Goal: Information Seeking & Learning: Find specific fact

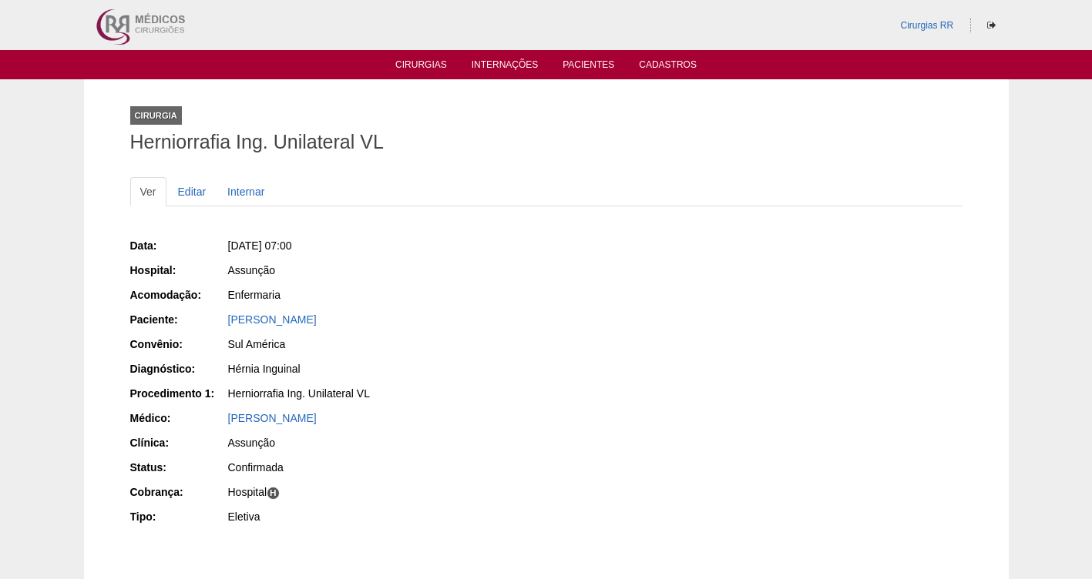
click at [425, 56] on ul "Cirurgias Internações Pacientes Cadastros" at bounding box center [546, 64] width 1092 height 29
click at [409, 66] on link "Cirurgias" at bounding box center [421, 65] width 52 height 13
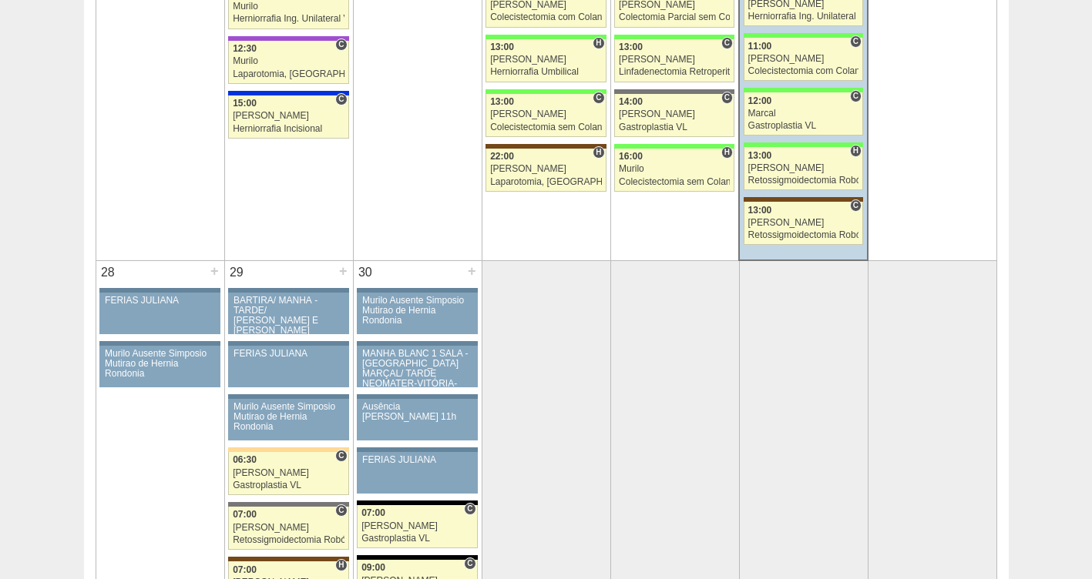
scroll to position [2836, 0]
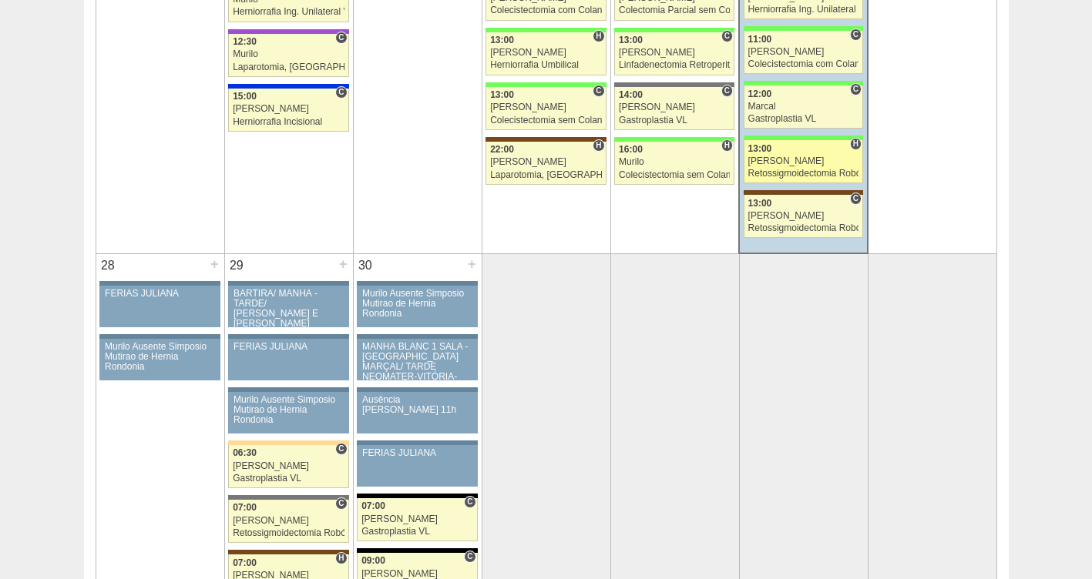
click at [780, 170] on div "Retossigmoidectomia Robótica" at bounding box center [803, 174] width 111 height 10
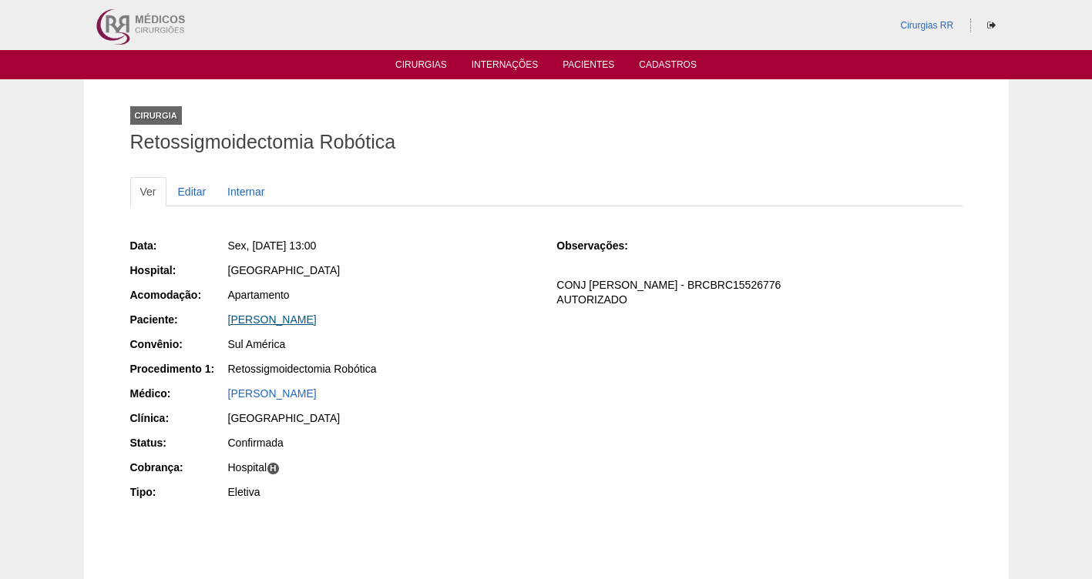
click at [257, 324] on link "[PERSON_NAME]" at bounding box center [272, 320] width 89 height 12
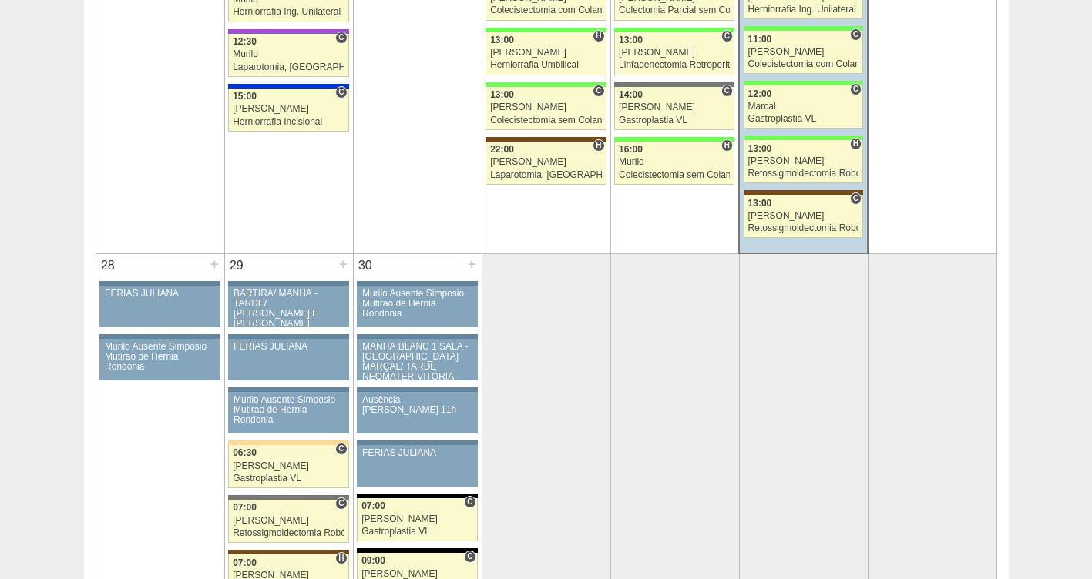
scroll to position [2836, 0]
click at [784, 99] on link "88659 Marcal C 12:00 Marcal Gastroplastia VL Hospital Brasil RR Médicos - São B…" at bounding box center [802, 107] width 119 height 43
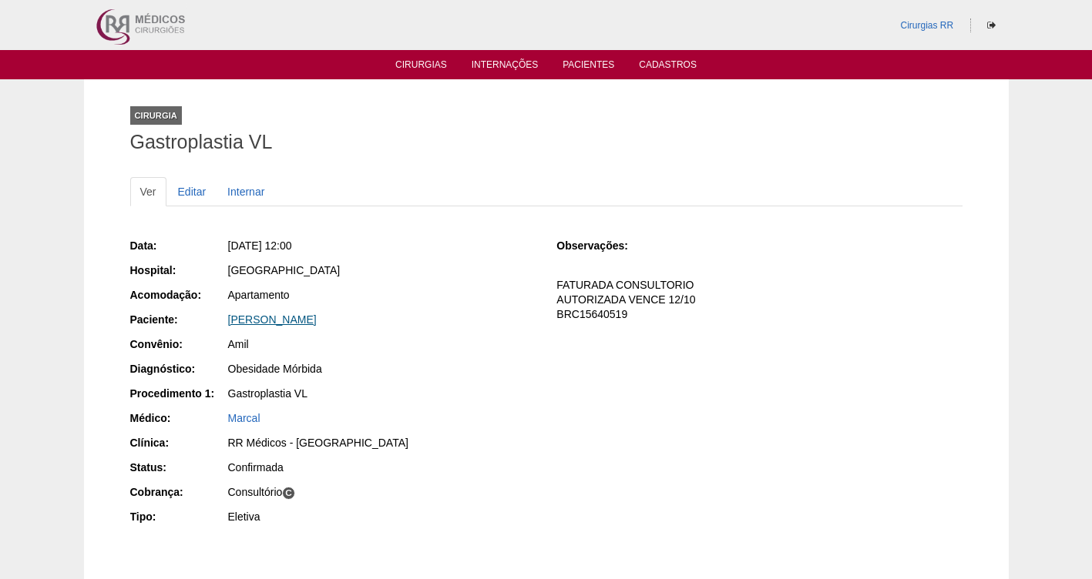
click at [299, 321] on link "[PERSON_NAME]" at bounding box center [272, 320] width 89 height 12
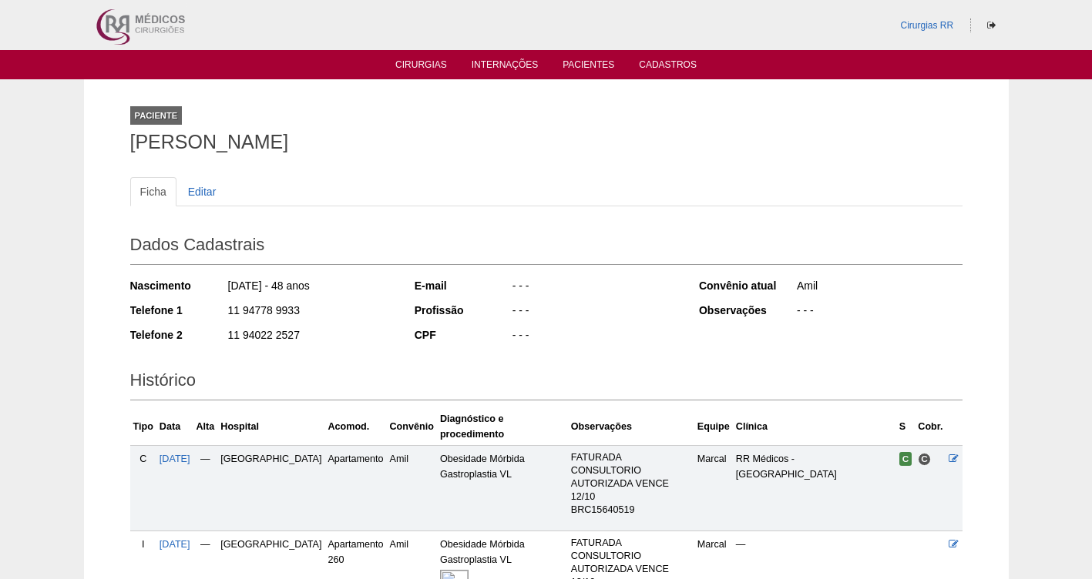
click at [440, 570] on img at bounding box center [454, 584] width 29 height 29
drag, startPoint x: 312, startPoint y: 307, endPoint x: 225, endPoint y: 304, distance: 87.1
click at [225, 304] on div "Telefone 1 11 94778 9933" at bounding box center [261, 312] width 263 height 19
copy div "11 94778 9933"
drag, startPoint x: 401, startPoint y: 144, endPoint x: 80, endPoint y: 151, distance: 321.3
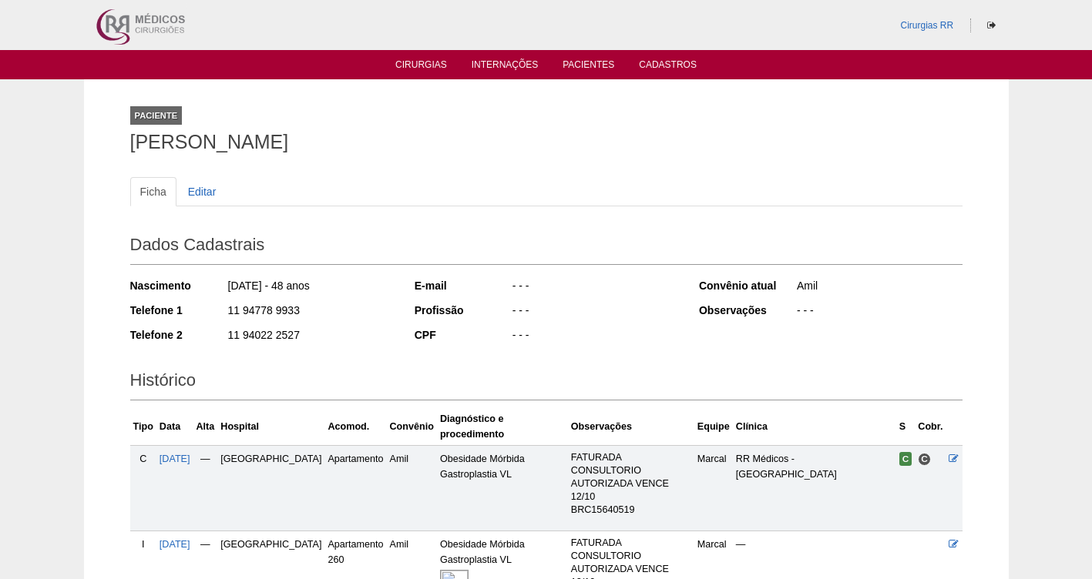
click at [80, 151] on div "Paciente [PERSON_NAME] Ficha Editar Dados Cadastrais Nascimento [DATE] - 48 ano…" at bounding box center [546, 367] width 1092 height 576
copy h1 "[PERSON_NAME]"
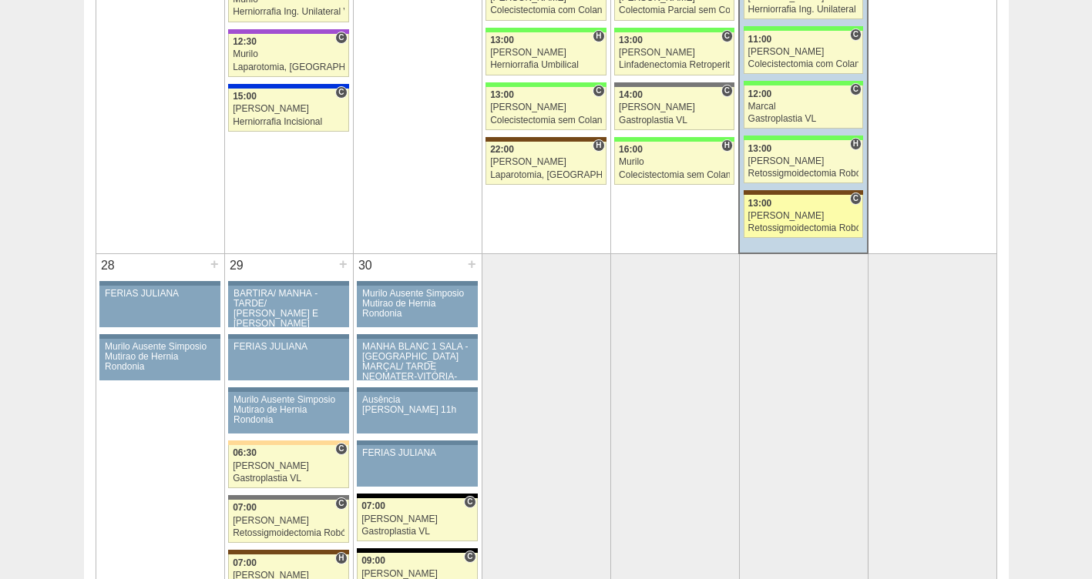
scroll to position [2836, 0]
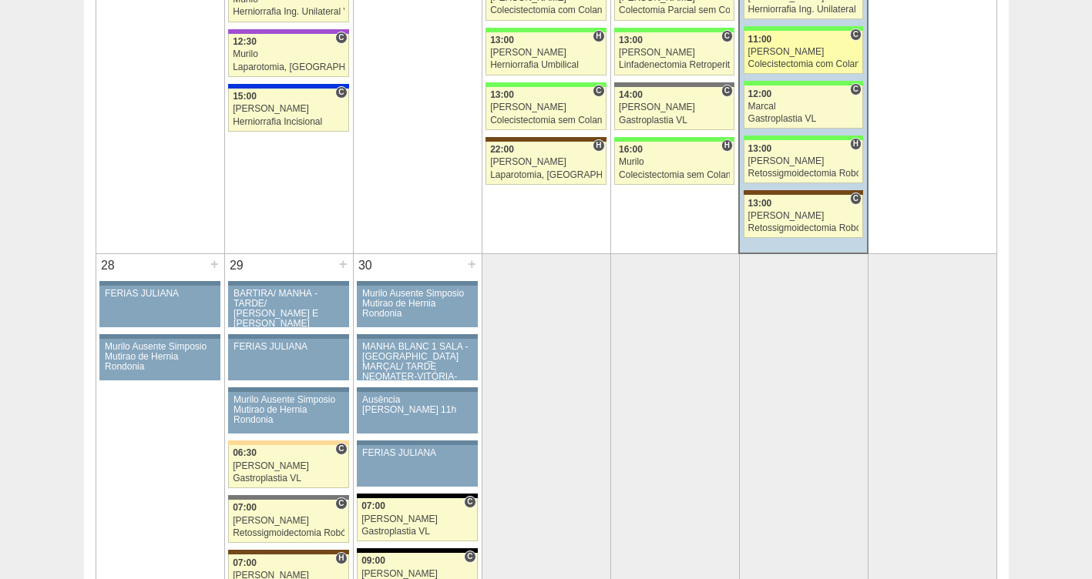
click at [773, 53] on div "[PERSON_NAME]" at bounding box center [803, 52] width 111 height 10
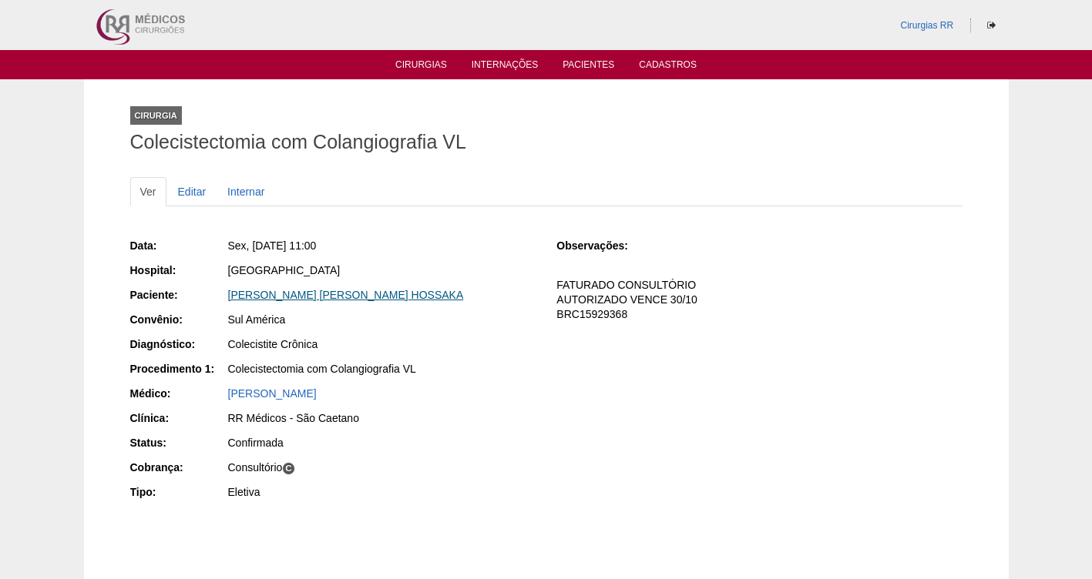
click at [283, 294] on link "YOSHIKO DIRCE HOSSAKA" at bounding box center [346, 295] width 236 height 12
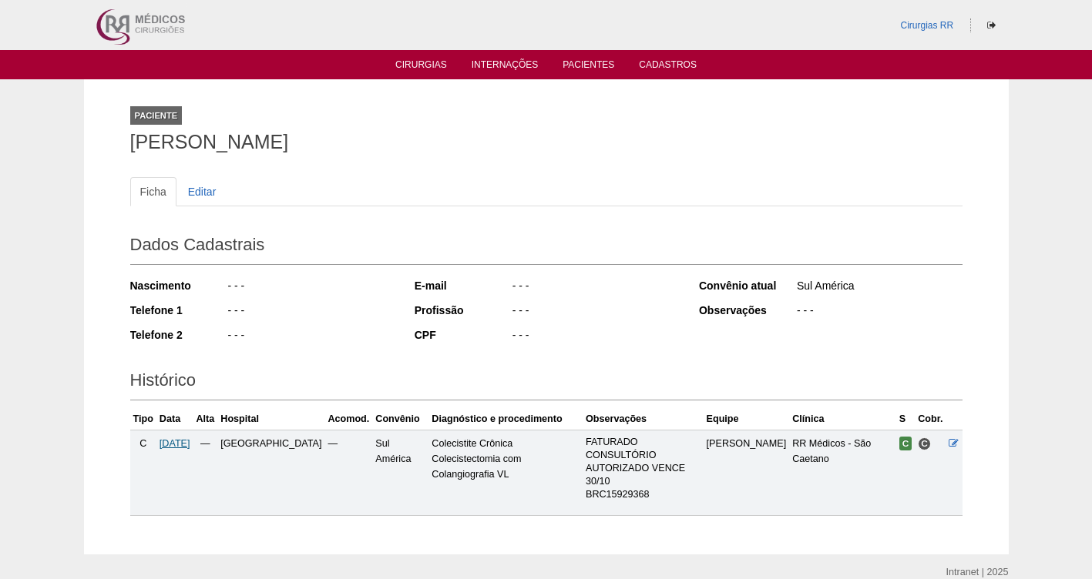
click at [178, 442] on span "[DATE]" at bounding box center [174, 443] width 31 height 11
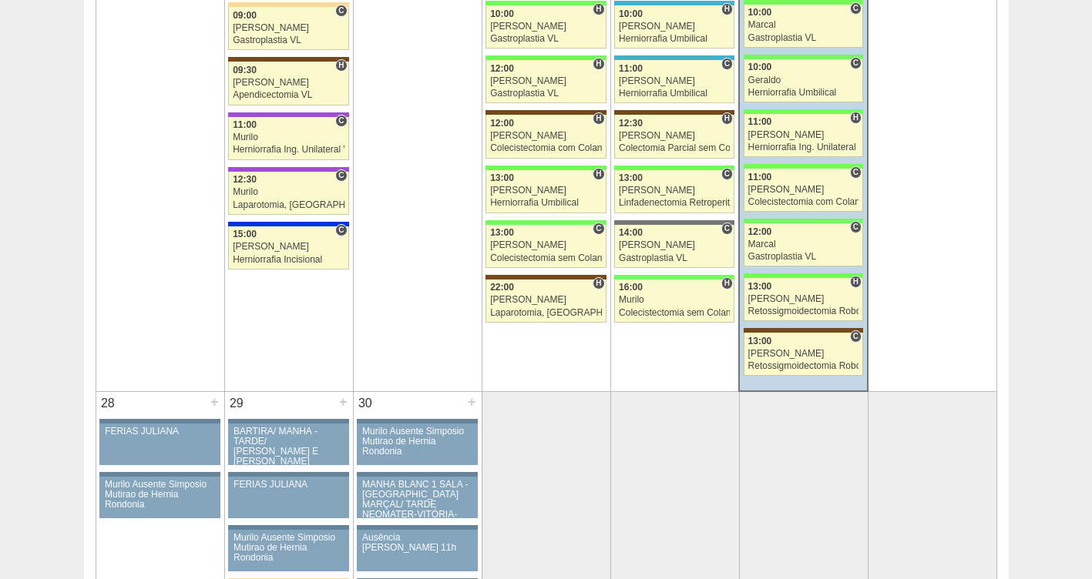
scroll to position [2646, 0]
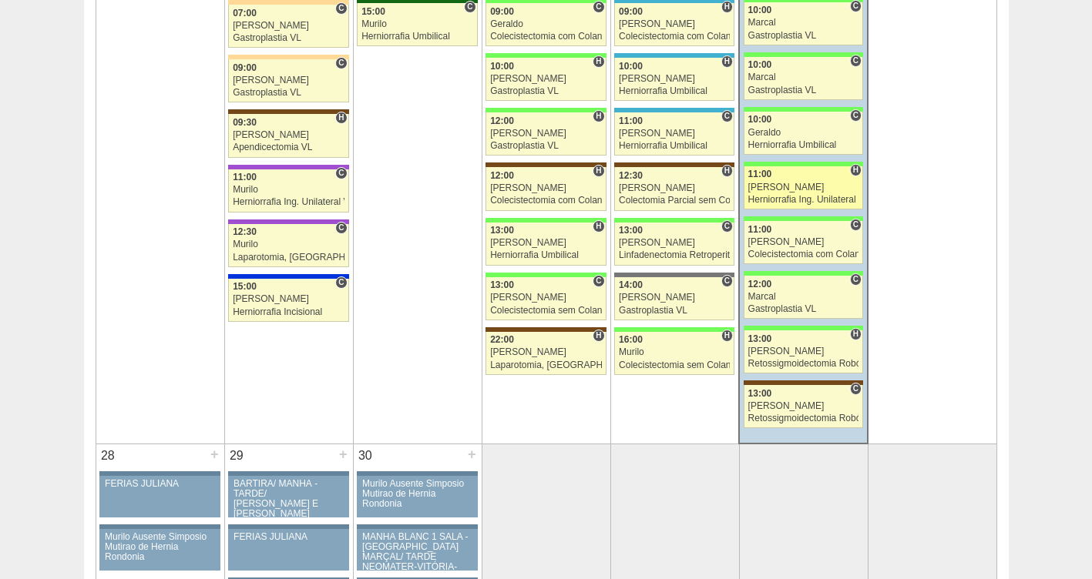
click at [772, 193] on link "88628 Bruno H 11:00 Bruno Herniorrafia Ing. Unilateral VL Hospital Brasil Brasi…" at bounding box center [802, 187] width 119 height 43
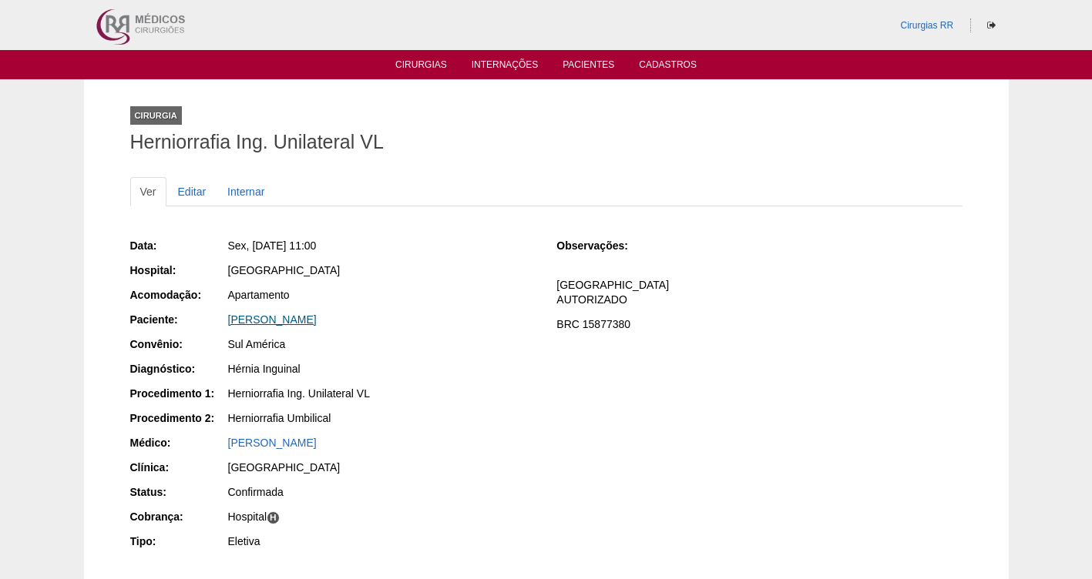
click at [252, 319] on link "[PERSON_NAME]" at bounding box center [272, 320] width 89 height 12
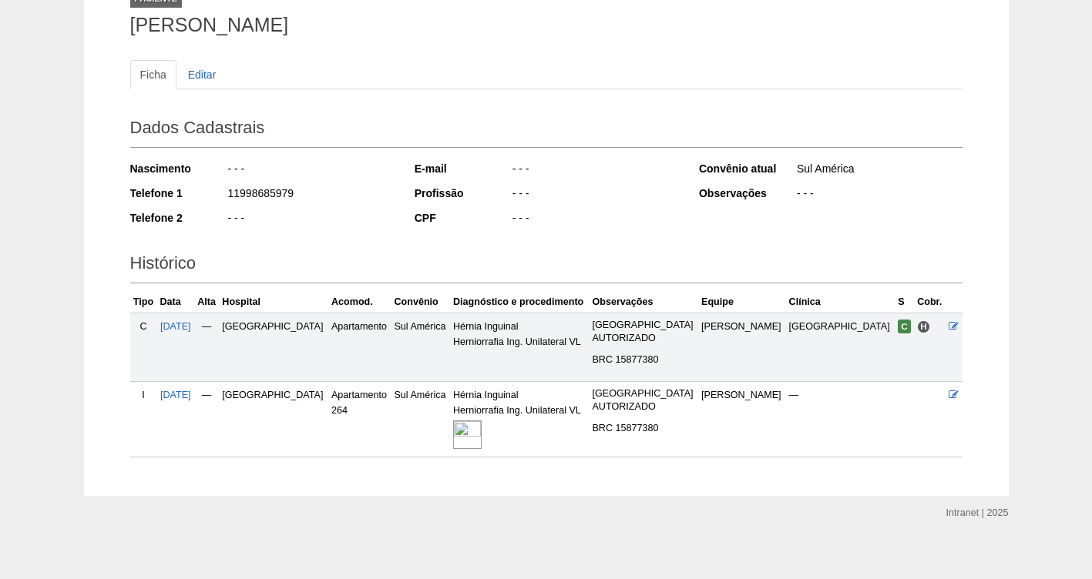
scroll to position [126, 0]
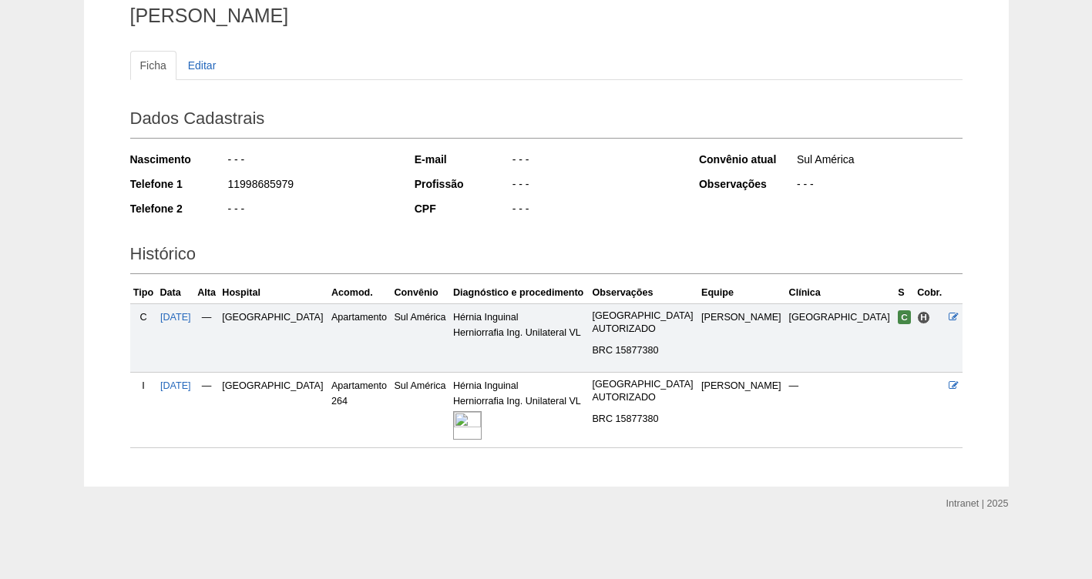
click at [481, 421] on img at bounding box center [467, 425] width 29 height 29
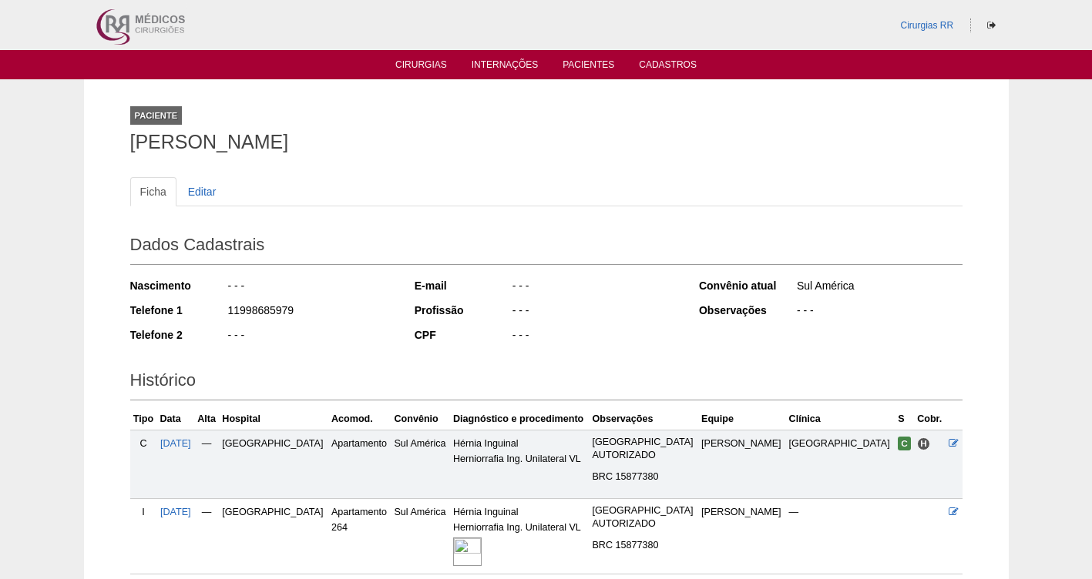
scroll to position [126, 0]
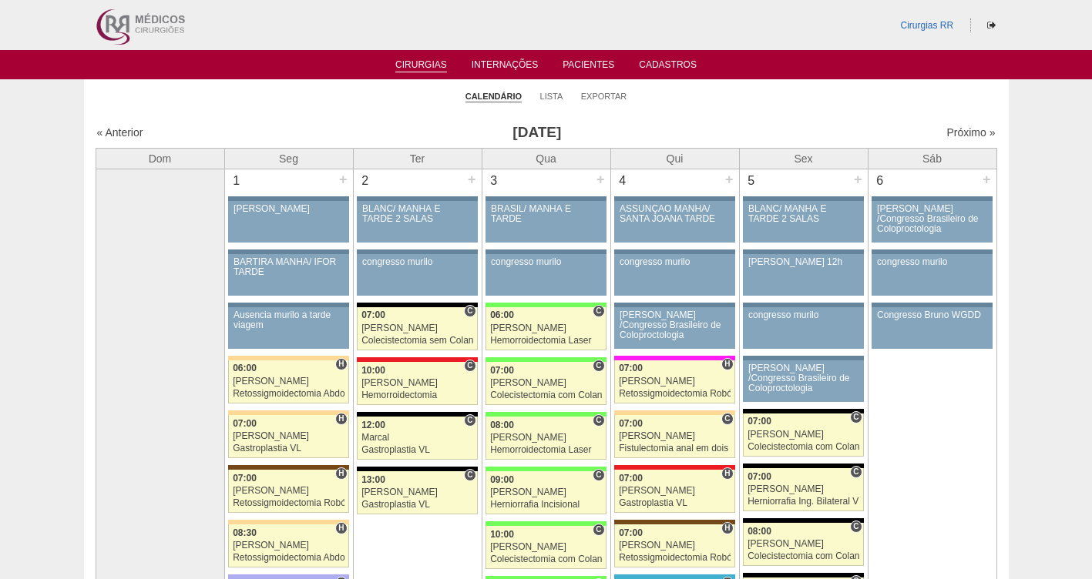
scroll to position [2646, 0]
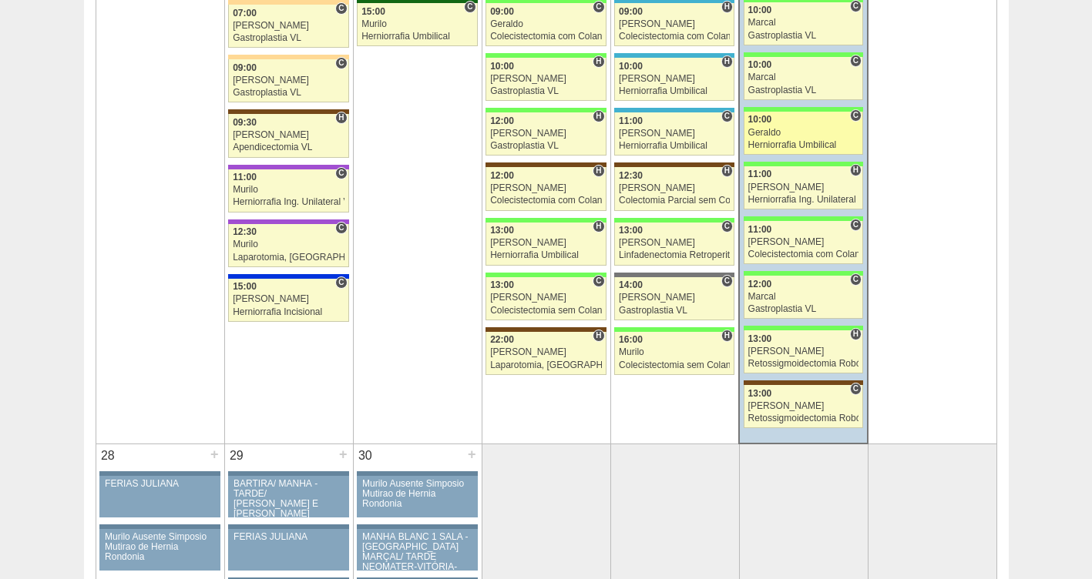
click at [775, 142] on div "Herniorrafia Umbilical" at bounding box center [803, 145] width 111 height 10
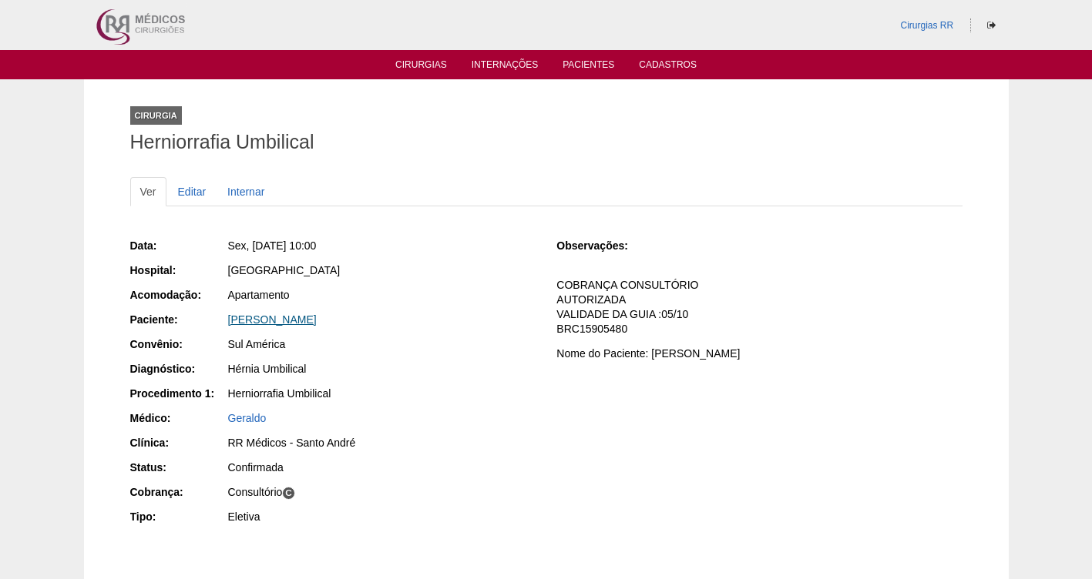
click at [286, 320] on link "Ercílio Cirillo Junior" at bounding box center [272, 320] width 89 height 12
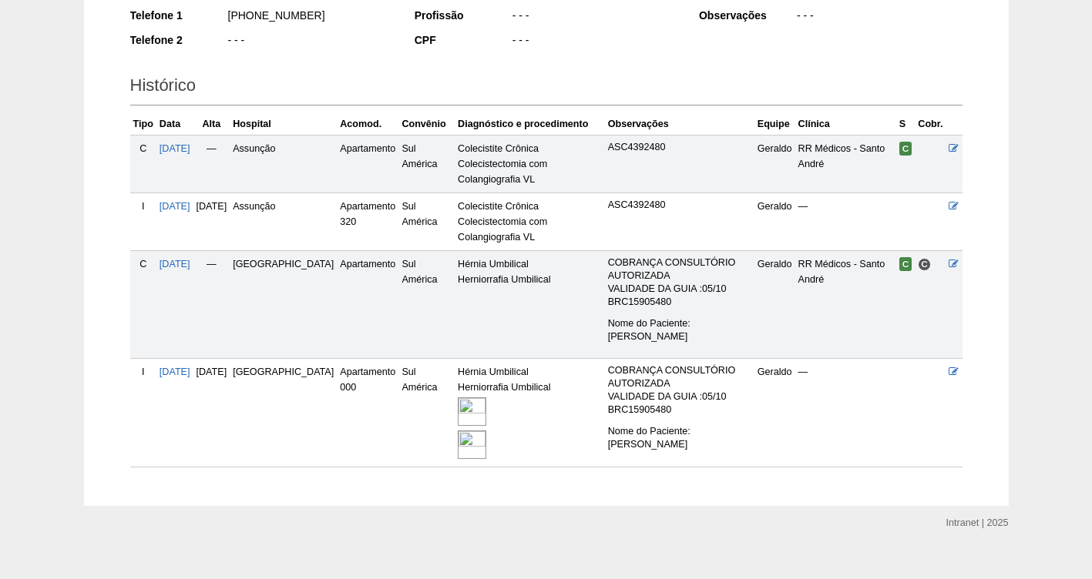
scroll to position [314, 0]
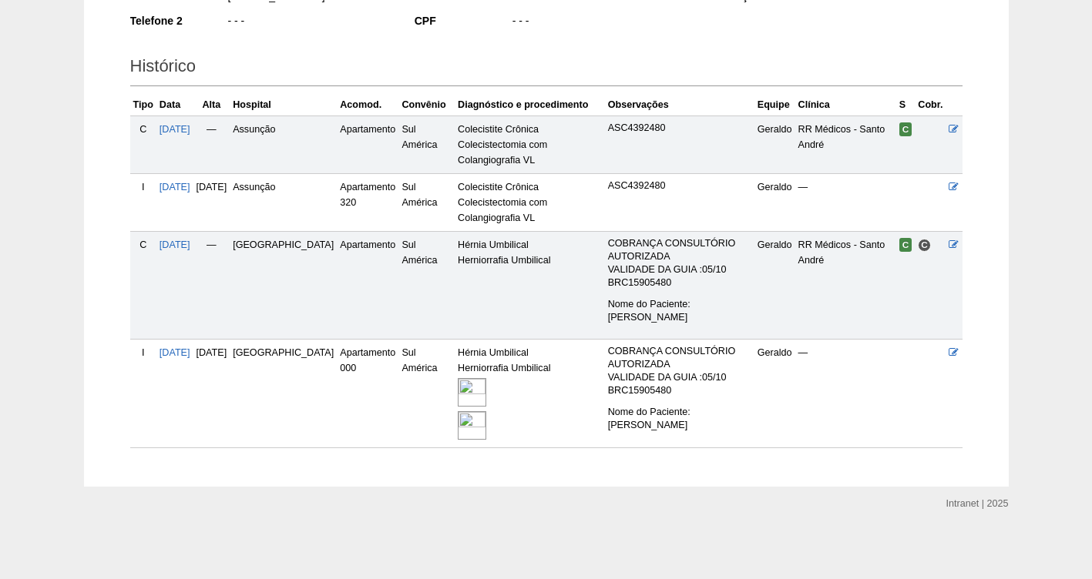
click at [458, 394] on img at bounding box center [472, 392] width 29 height 29
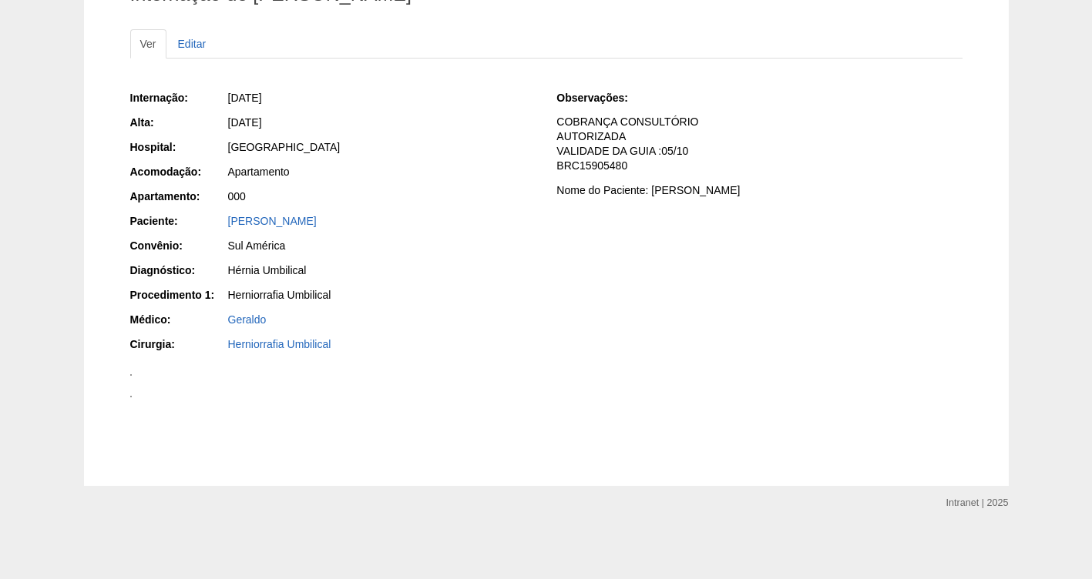
scroll to position [464, 0]
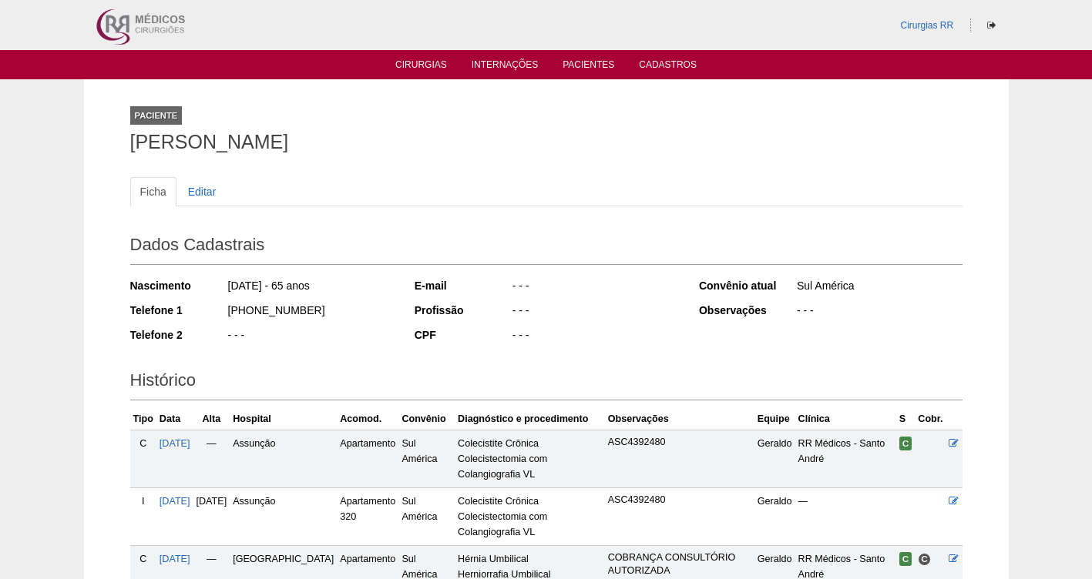
scroll to position [313, 0]
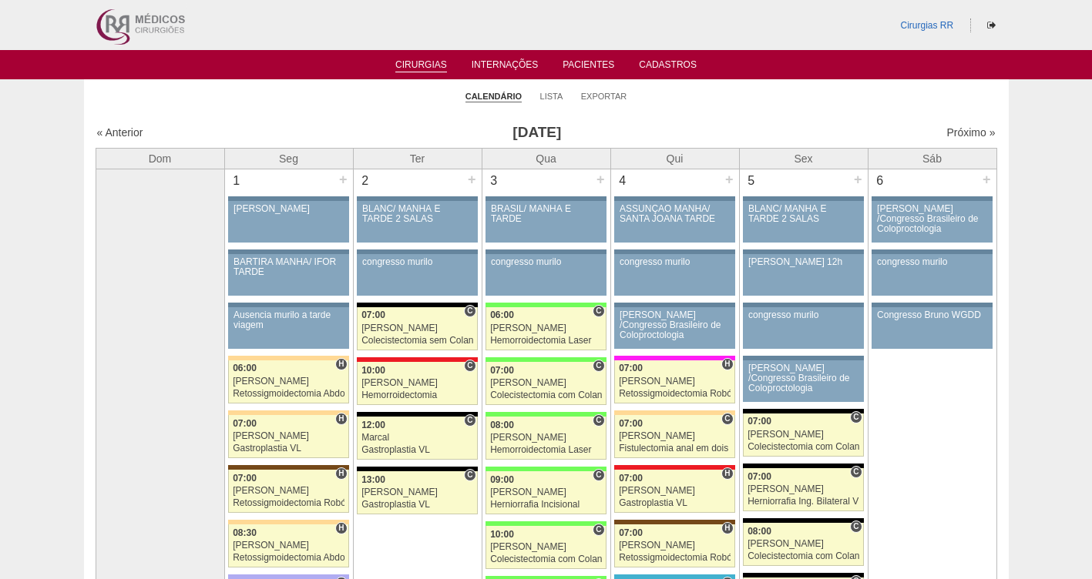
scroll to position [2646, 0]
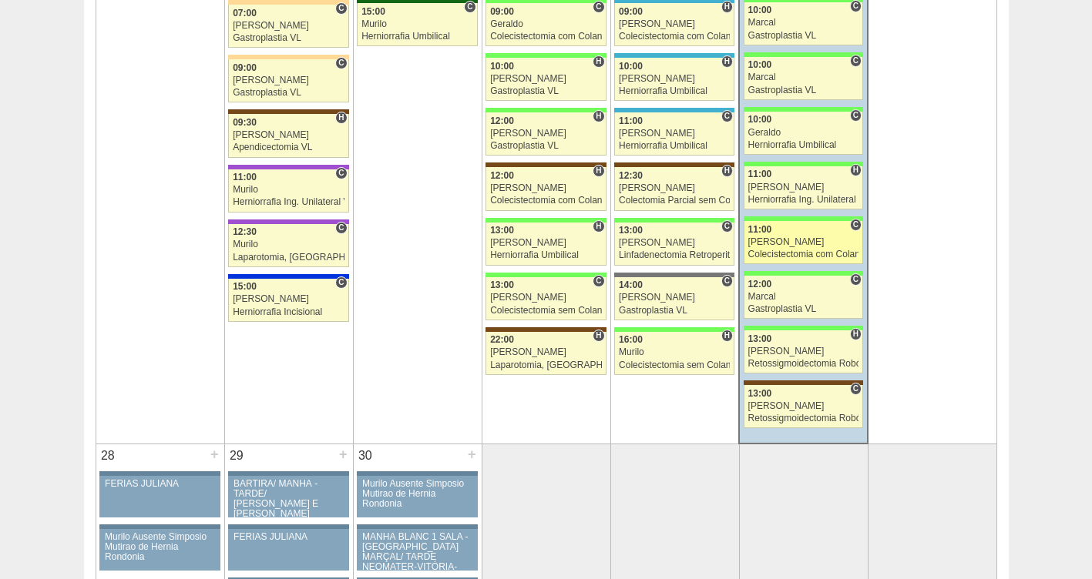
click at [795, 246] on div "[PERSON_NAME]" at bounding box center [803, 242] width 111 height 10
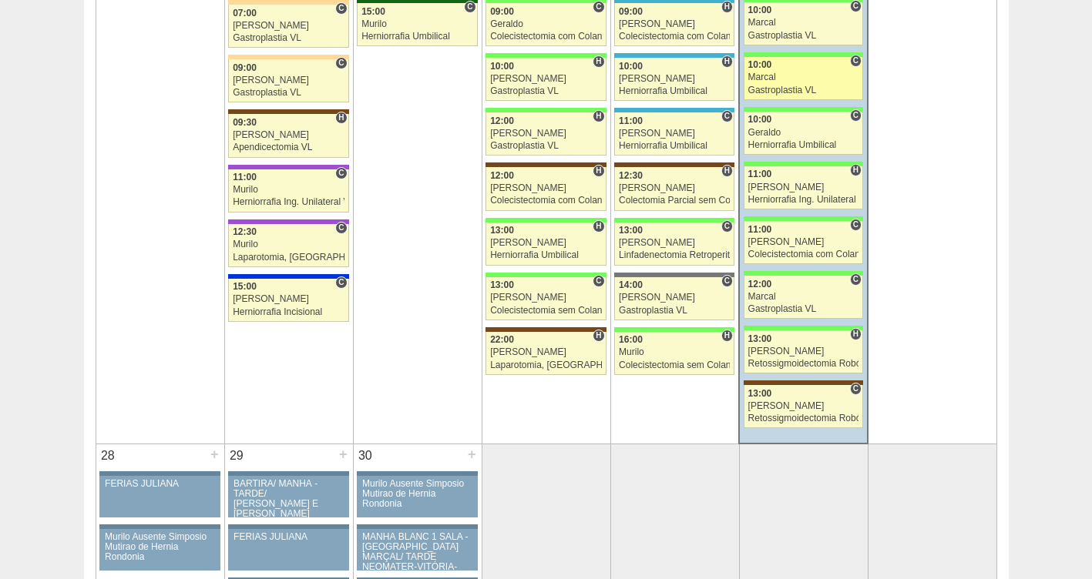
click at [787, 84] on link "88657 Marcal C 10:00 Marcal Gastroplastia VL Hospital Brasil RR Médicos - São B…" at bounding box center [802, 78] width 119 height 43
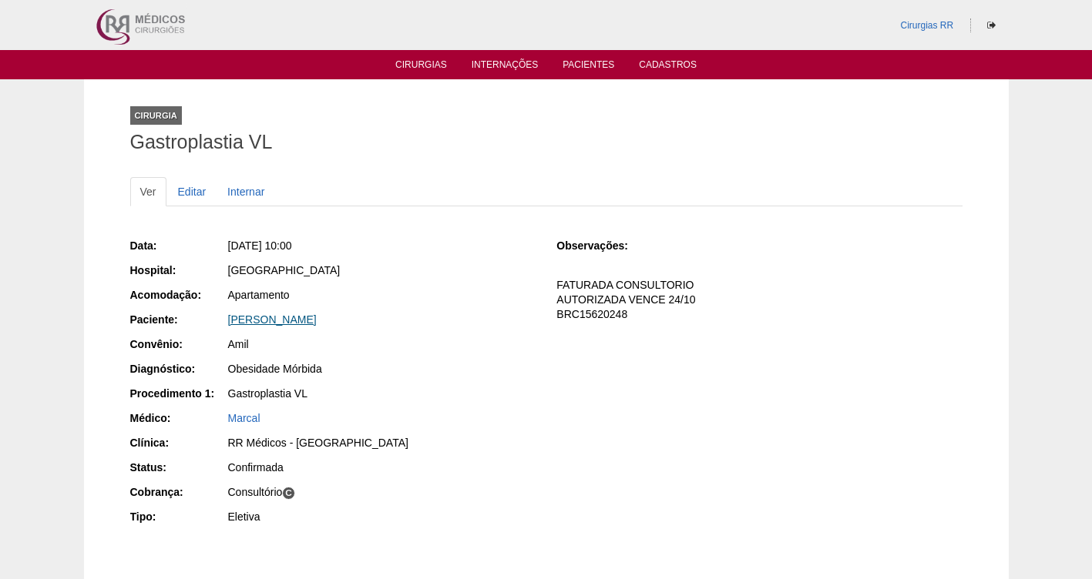
click at [284, 324] on link "[PERSON_NAME]" at bounding box center [272, 320] width 89 height 12
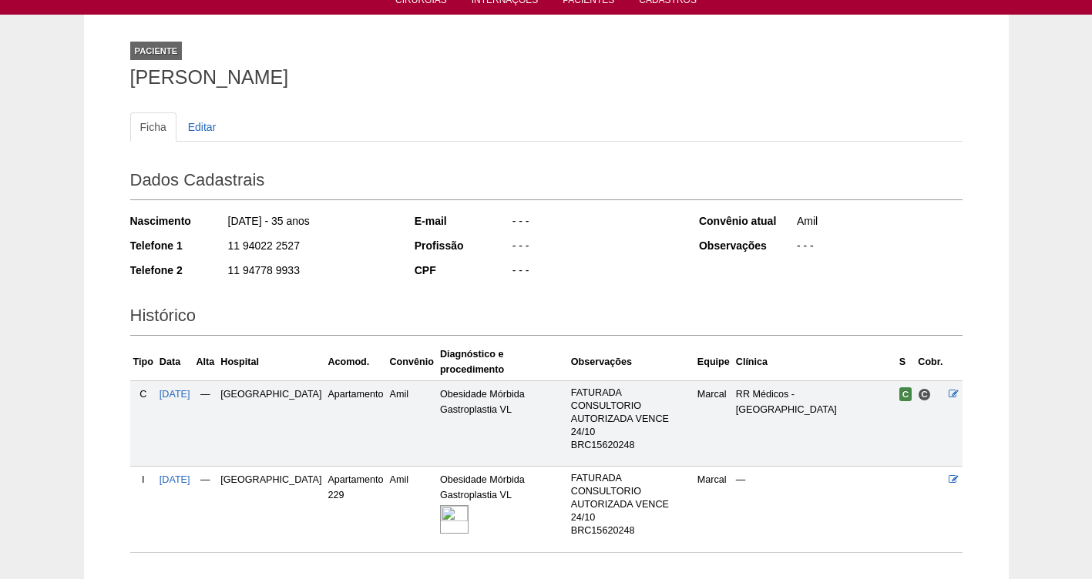
scroll to position [118, 0]
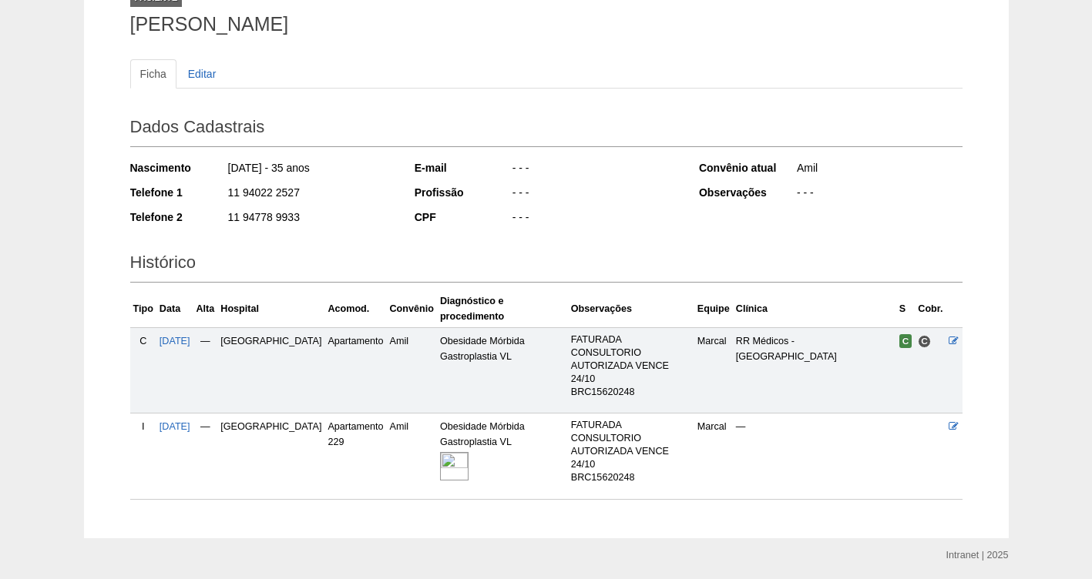
click at [440, 452] on img at bounding box center [454, 466] width 29 height 29
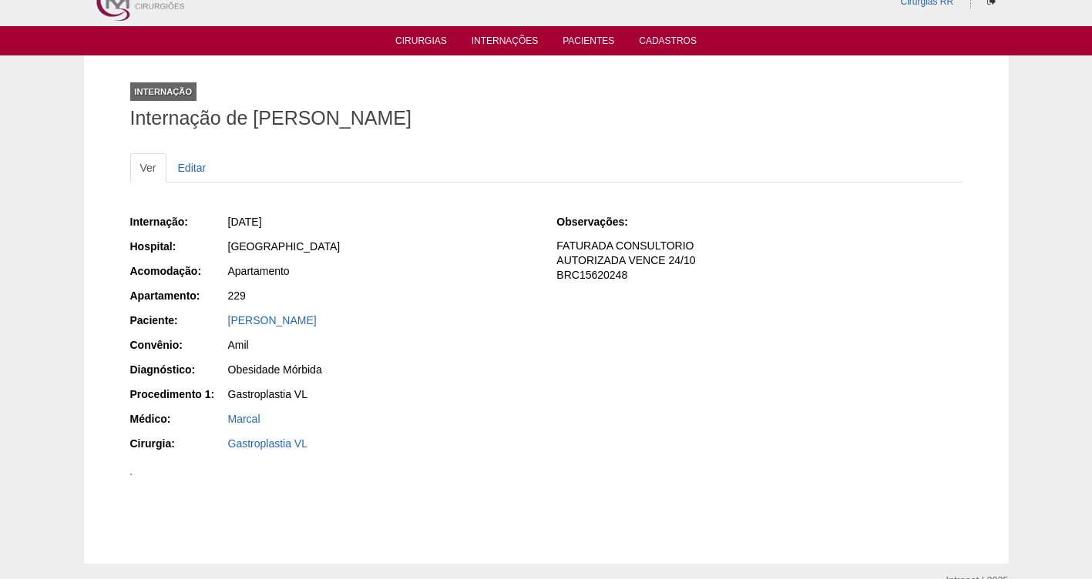
scroll to position [6, 0]
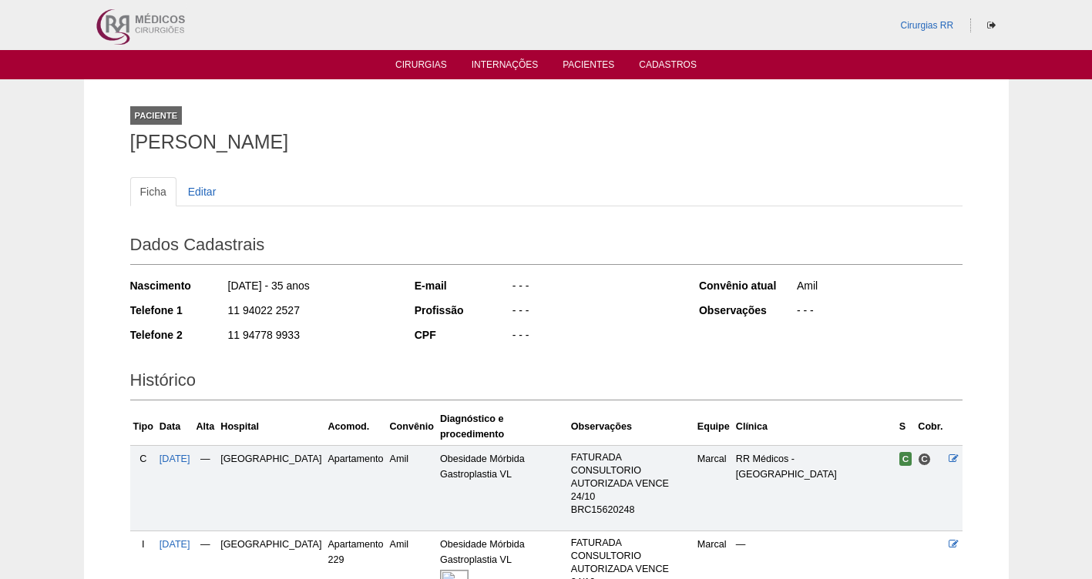
scroll to position [113, 0]
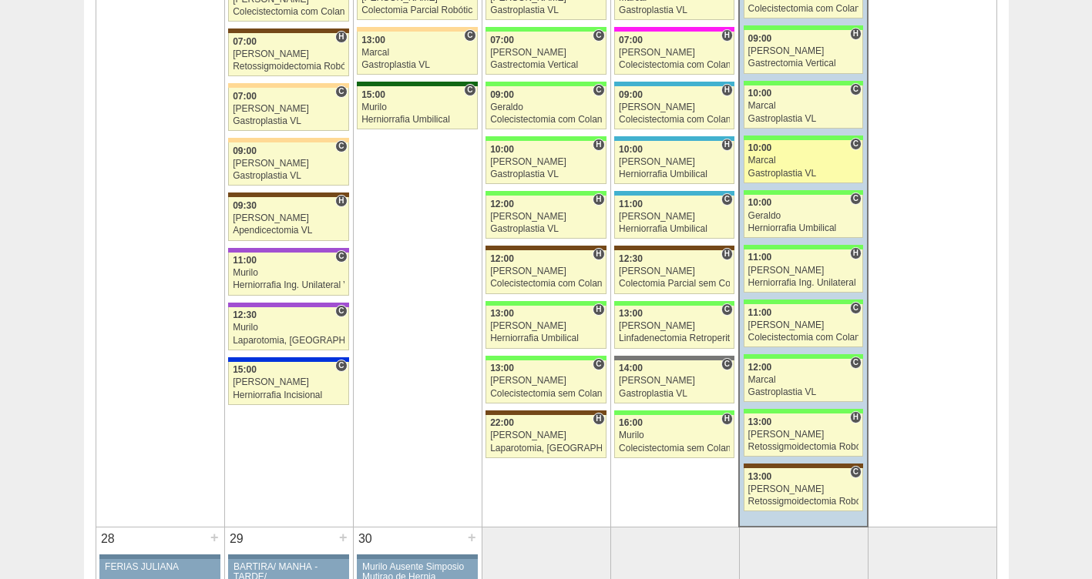
scroll to position [2492, 0]
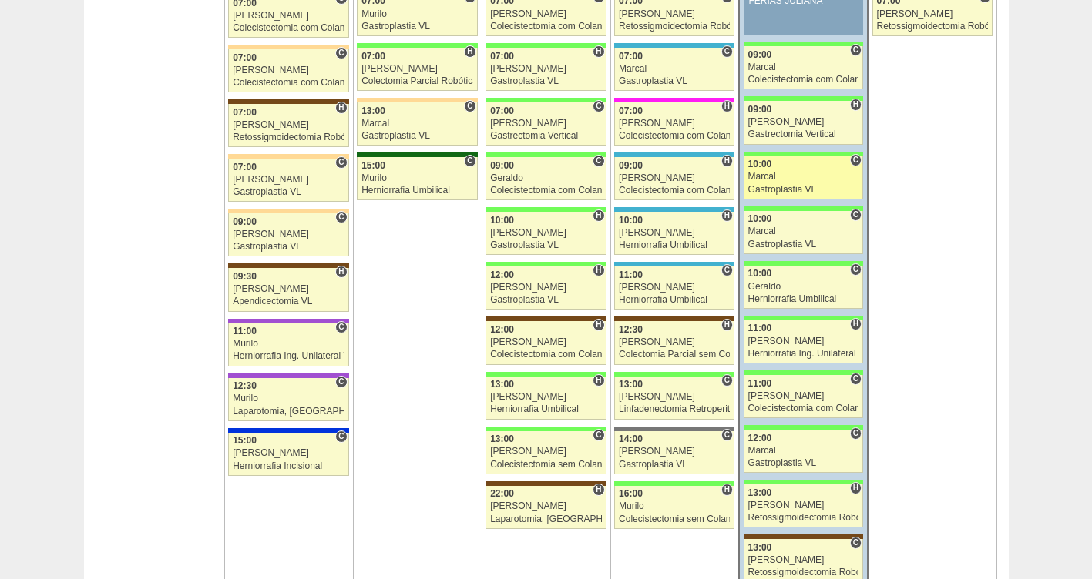
click at [770, 177] on div "Marcal" at bounding box center [803, 177] width 111 height 10
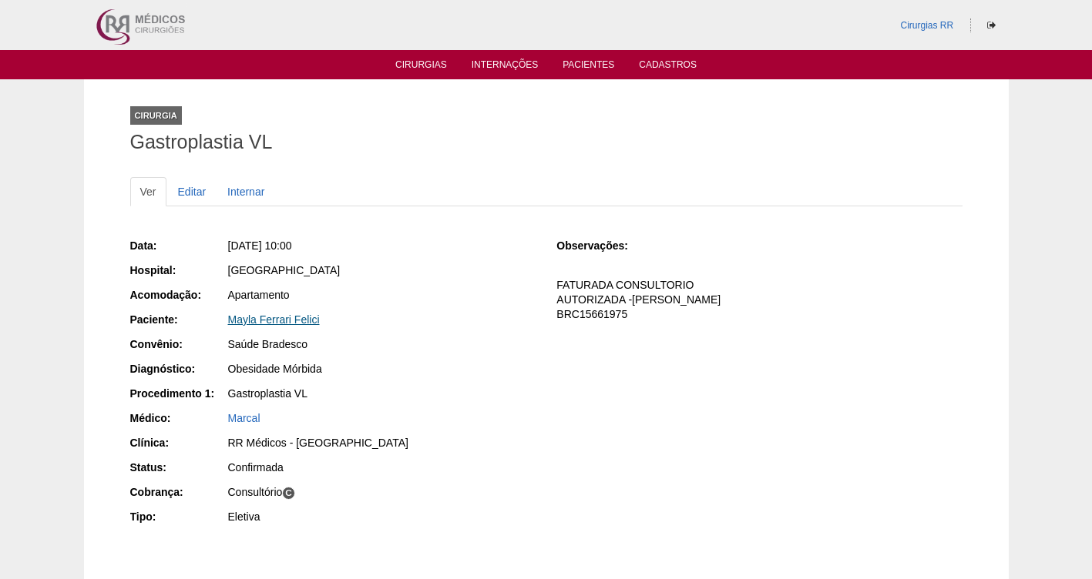
click at [284, 322] on link "Mayla Ferrari Felici" at bounding box center [274, 320] width 92 height 12
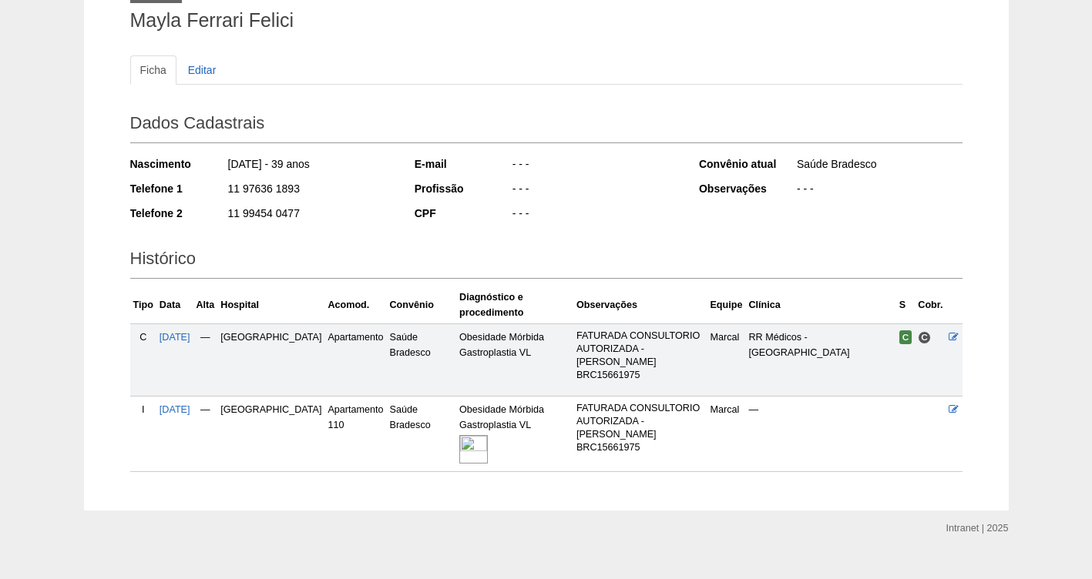
scroll to position [146, 0]
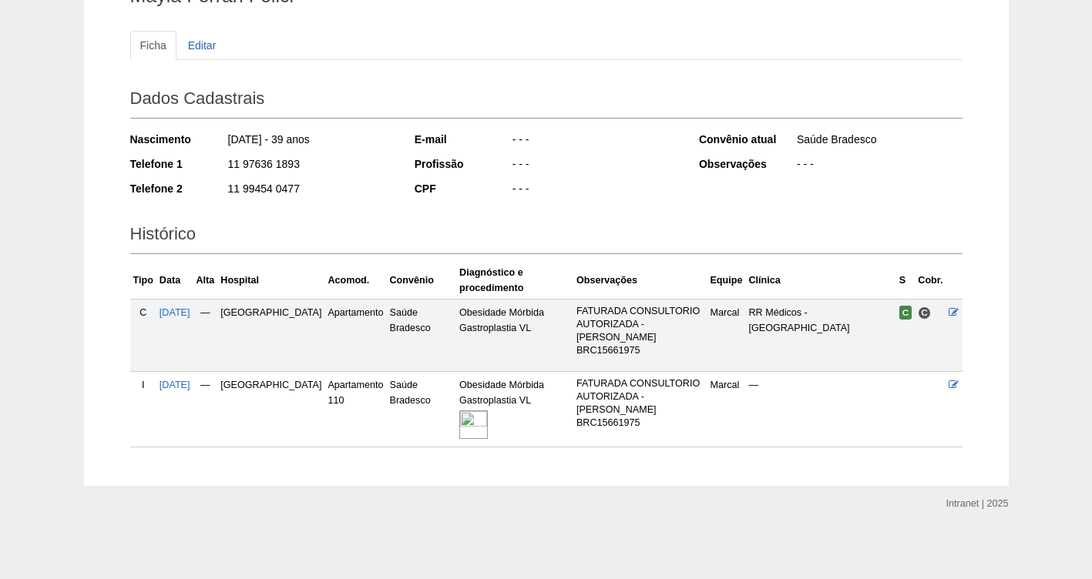
click at [459, 419] on img at bounding box center [473, 425] width 29 height 29
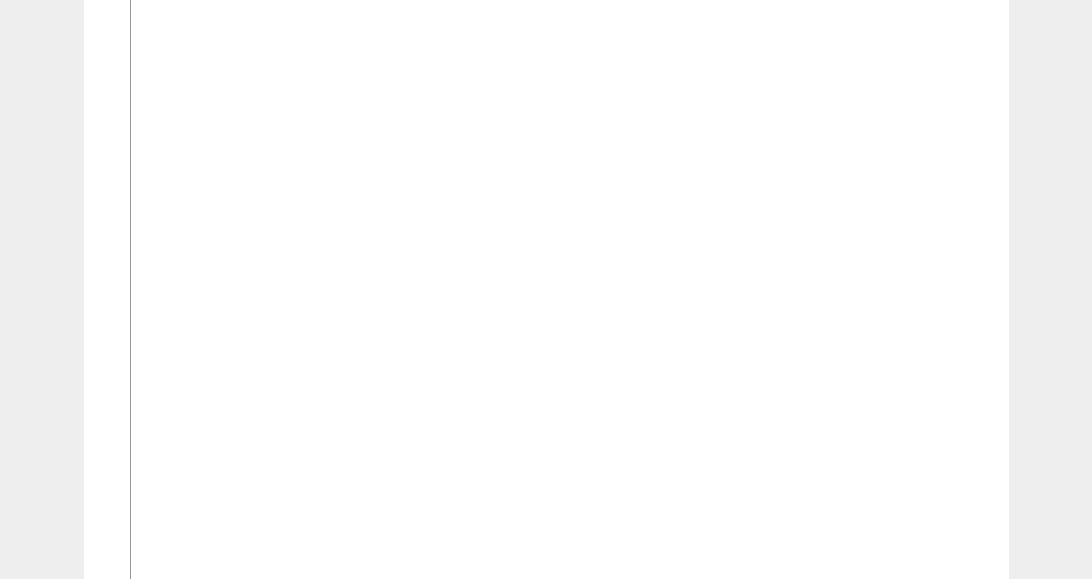
scroll to position [479, 0]
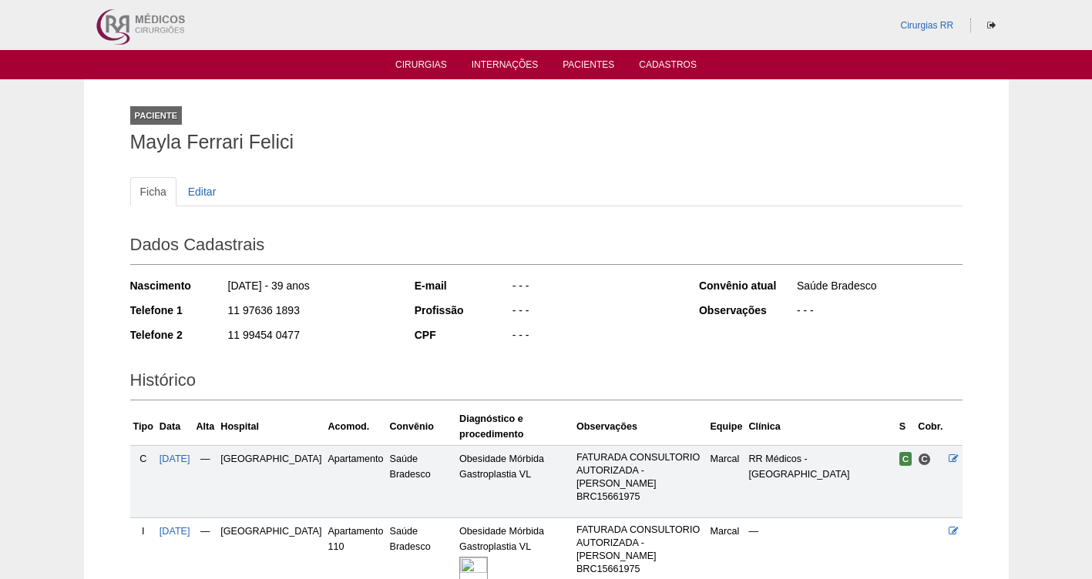
scroll to position [146, 0]
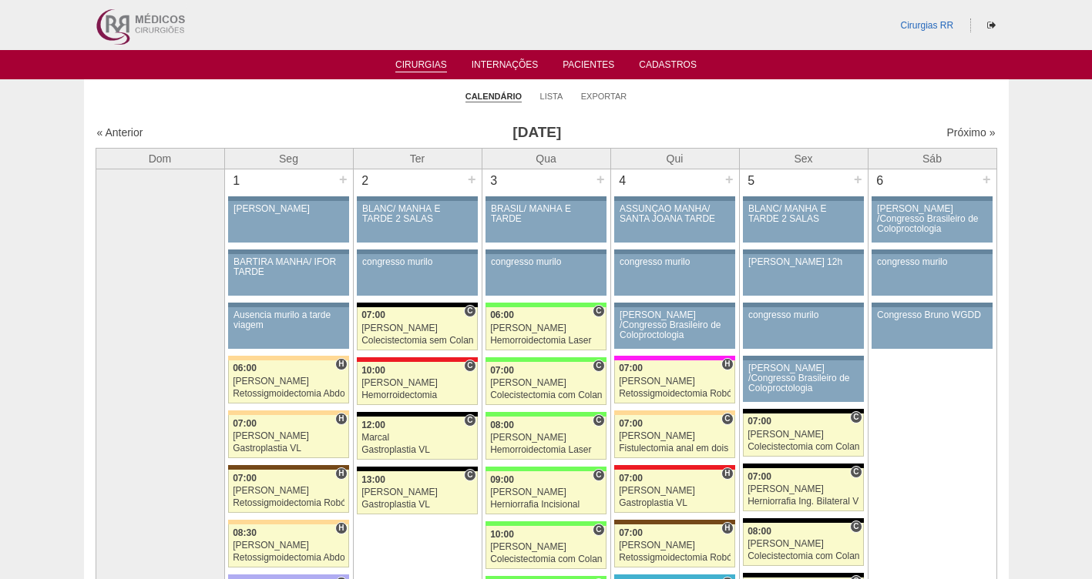
scroll to position [2492, 0]
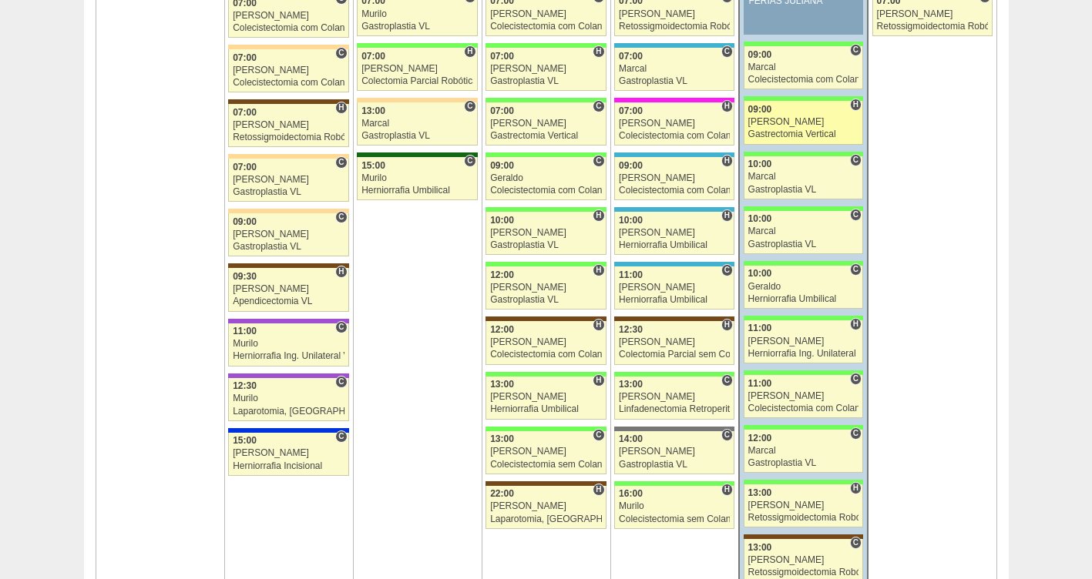
click at [765, 129] on link "89040 Felipe Rossi H 09:00 Felipe Rossi Gastrectomia Vertical Hospital Brasil B…" at bounding box center [802, 122] width 119 height 43
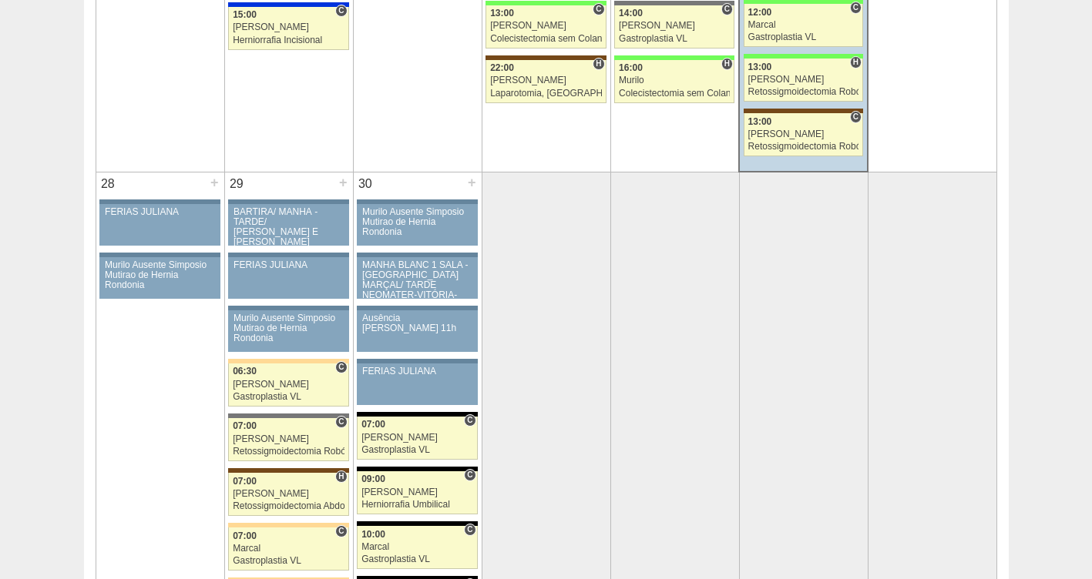
scroll to position [2911, 0]
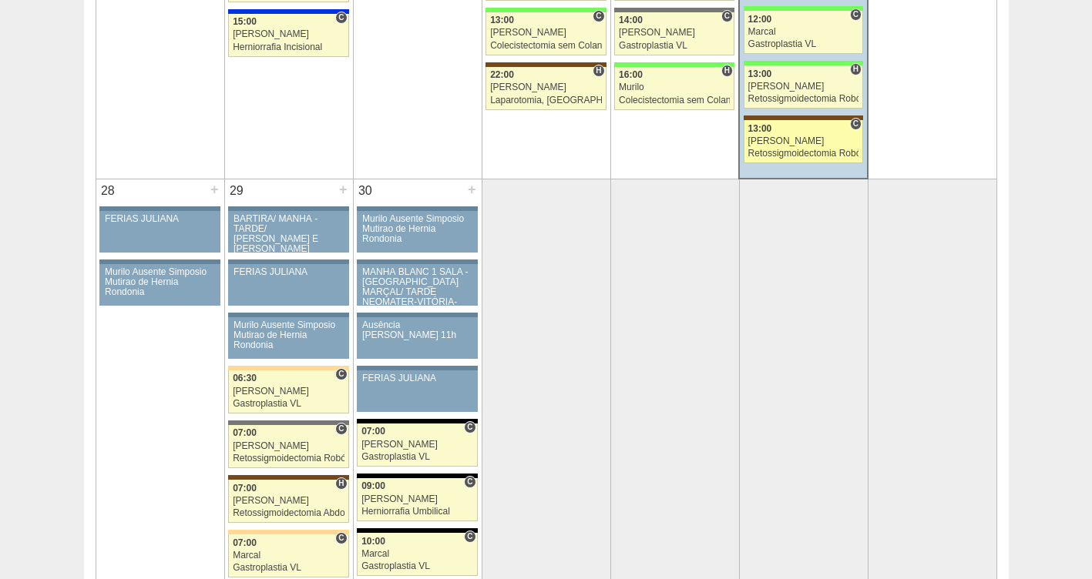
click at [789, 142] on div "[PERSON_NAME]" at bounding box center [803, 141] width 111 height 10
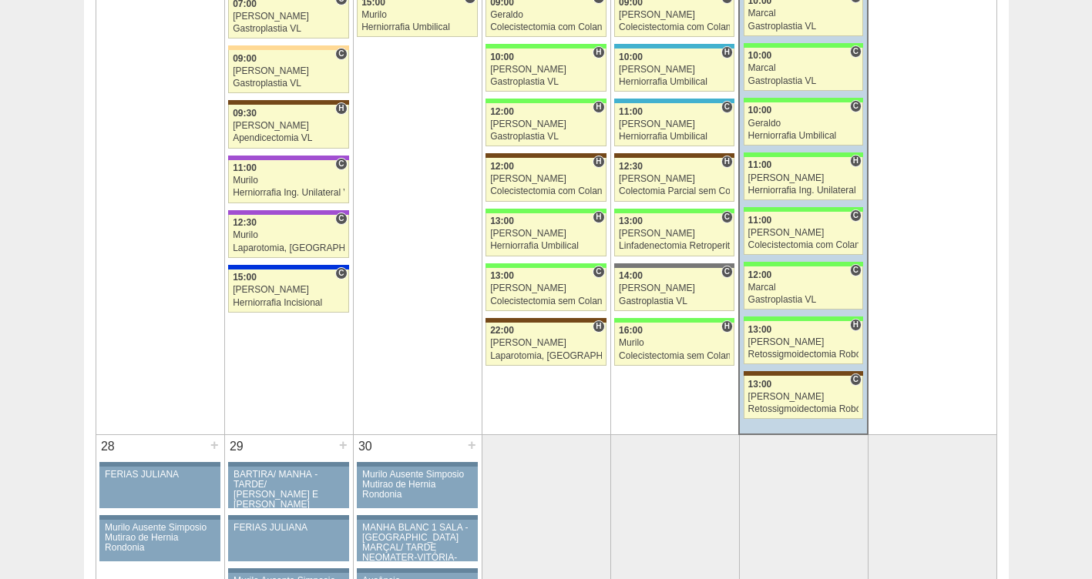
scroll to position [2603, 0]
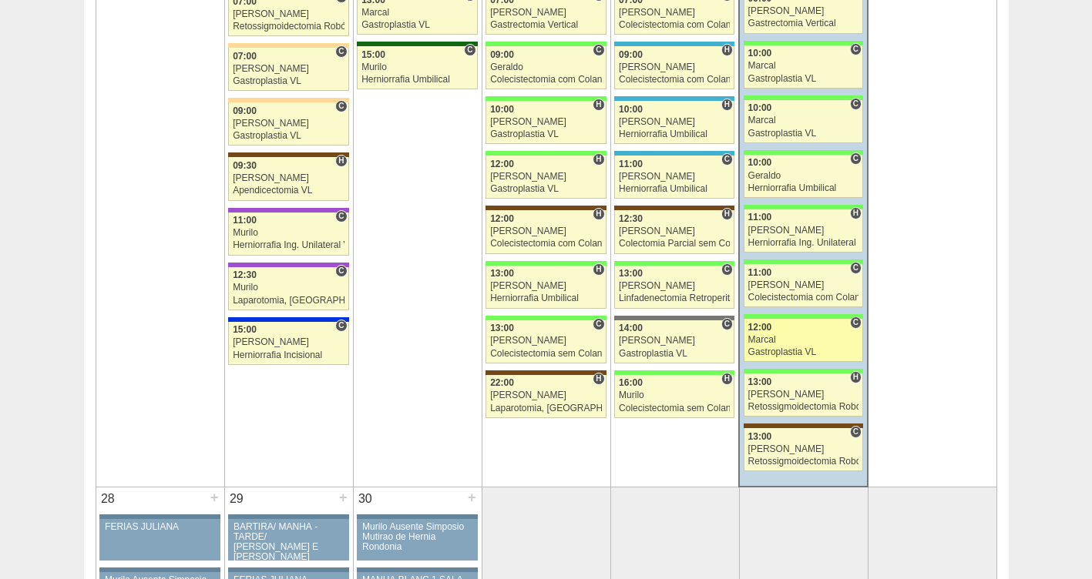
click at [780, 347] on div "Gastroplastia VL" at bounding box center [803, 352] width 111 height 10
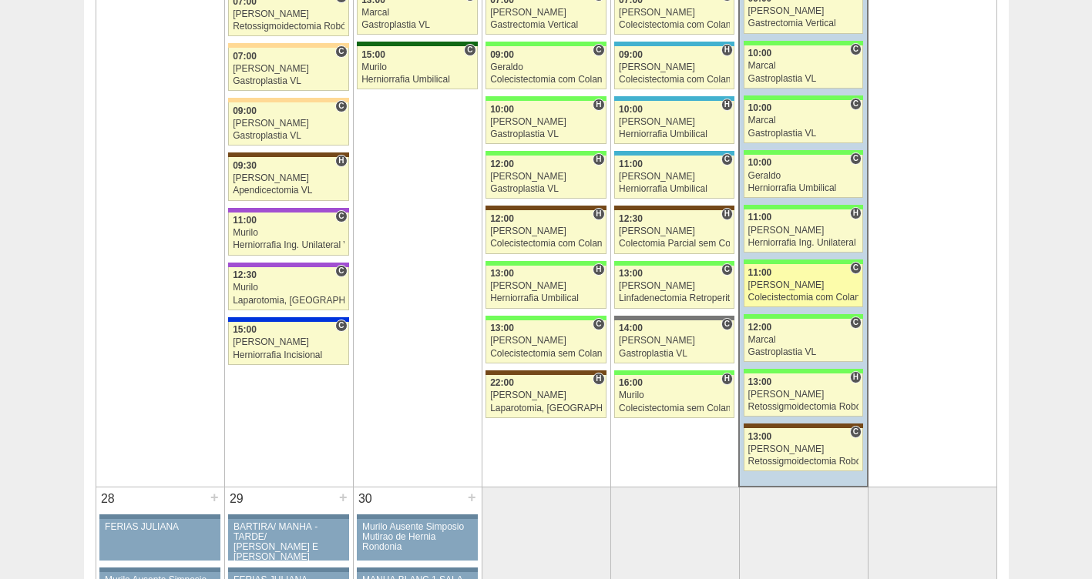
scroll to position [2603, 0]
click at [793, 294] on div "Colecistectomia com Colangiografia VL" at bounding box center [803, 298] width 111 height 10
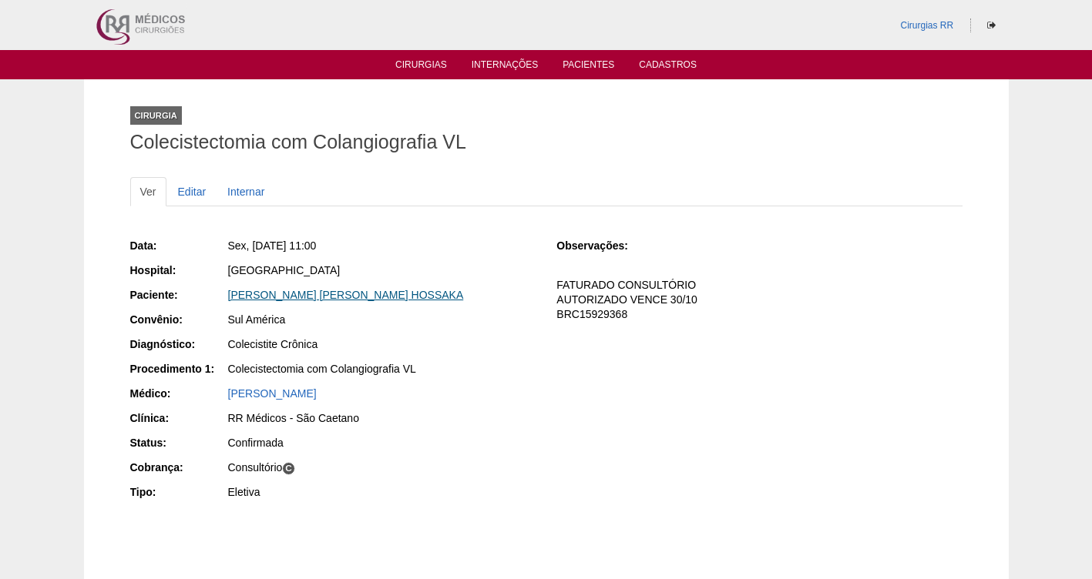
click at [269, 300] on link "[PERSON_NAME]" at bounding box center [346, 295] width 236 height 12
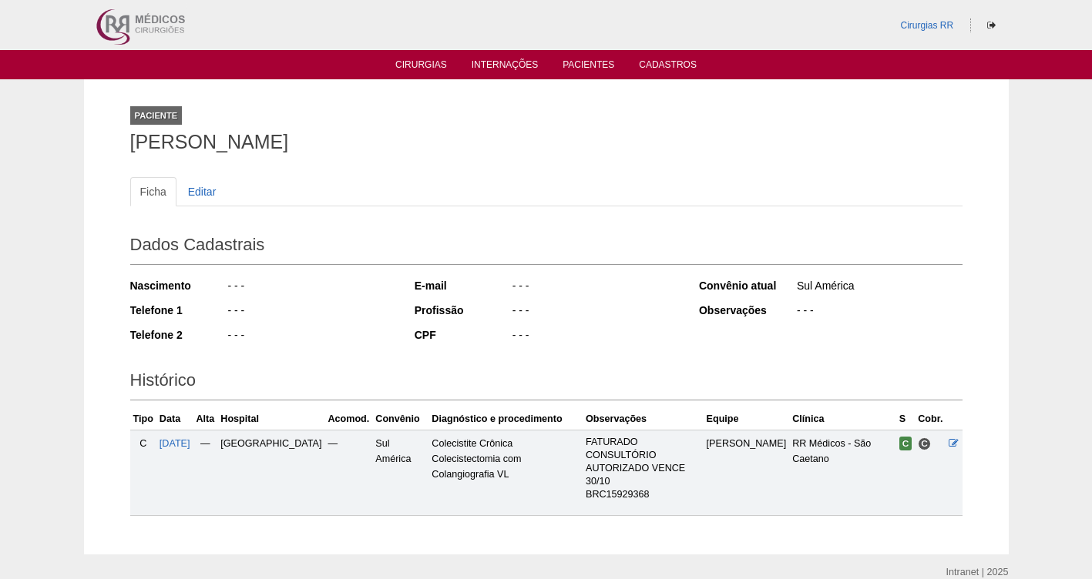
drag, startPoint x: 399, startPoint y: 137, endPoint x: 78, endPoint y: 151, distance: 321.5
click at [78, 151] on div "Paciente [PERSON_NAME] Ficha Editar Dados Cadastrais Nascimento - - - Telefone …" at bounding box center [546, 316] width 1092 height 475
copy h1 "[PERSON_NAME]"
click at [179, 441] on span "[DATE]" at bounding box center [174, 443] width 31 height 11
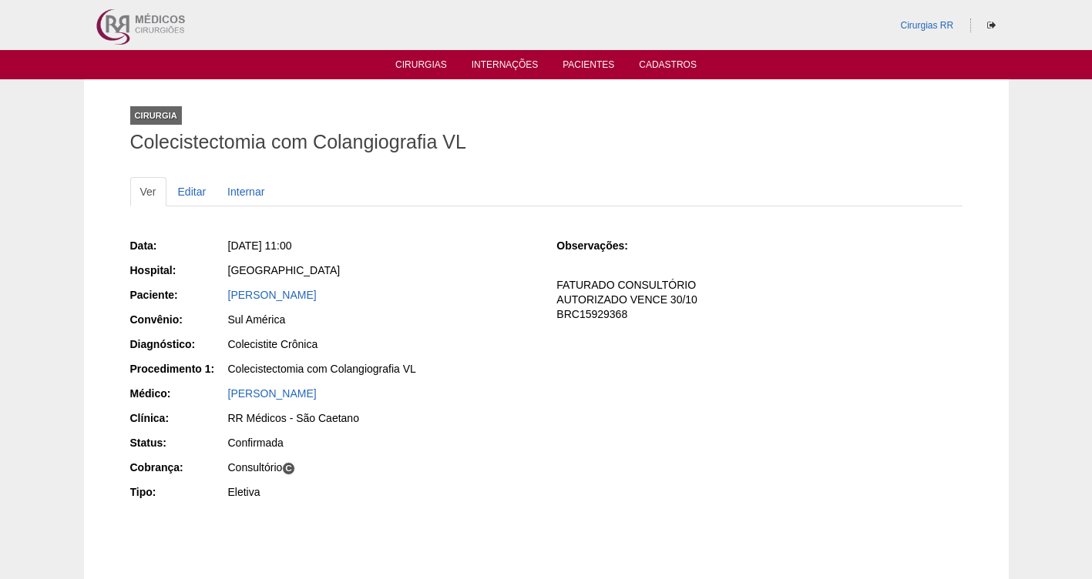
drag, startPoint x: 410, startPoint y: 294, endPoint x: 212, endPoint y: 301, distance: 198.1
click at [212, 301] on div "Paciente: YOSHIKO DIRCE HOSSAKA" at bounding box center [332, 296] width 405 height 19
copy div "Paciente: YOSHIKO DIRCE HOSSAKA"
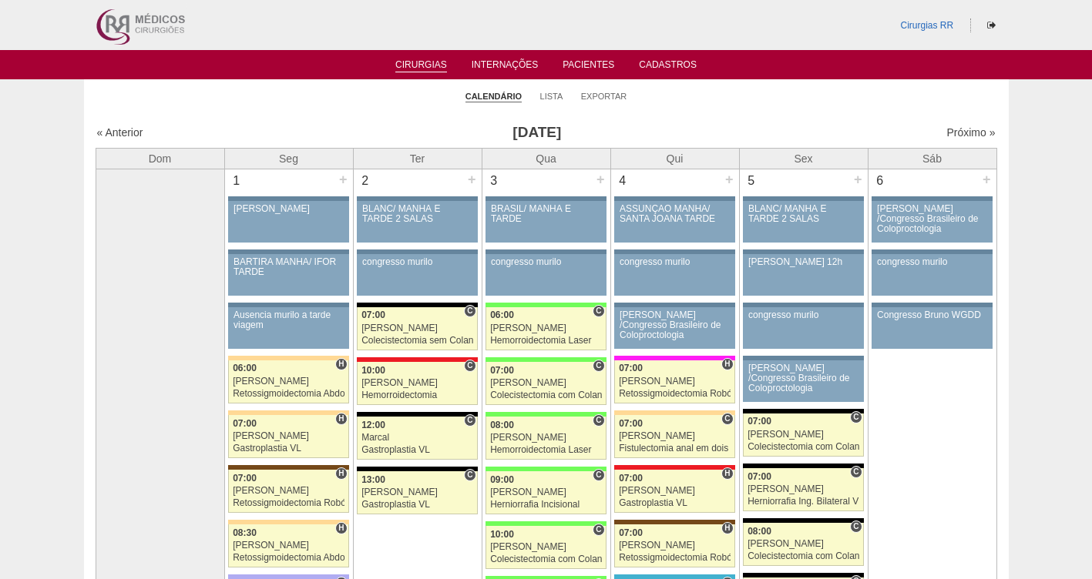
scroll to position [2603, 0]
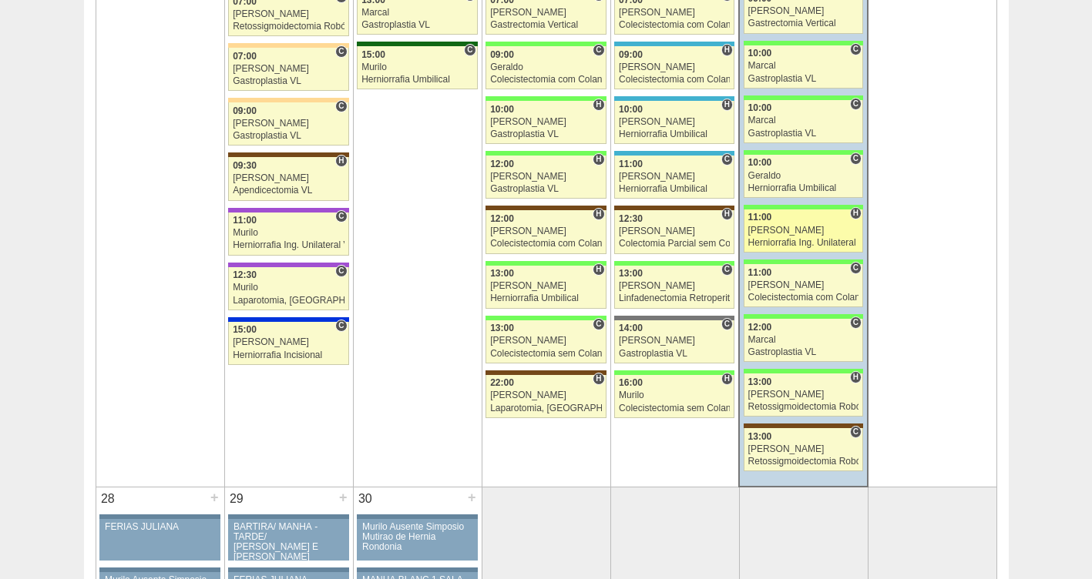
click at [781, 240] on div "Herniorrafia Ing. Unilateral VL" at bounding box center [803, 243] width 111 height 10
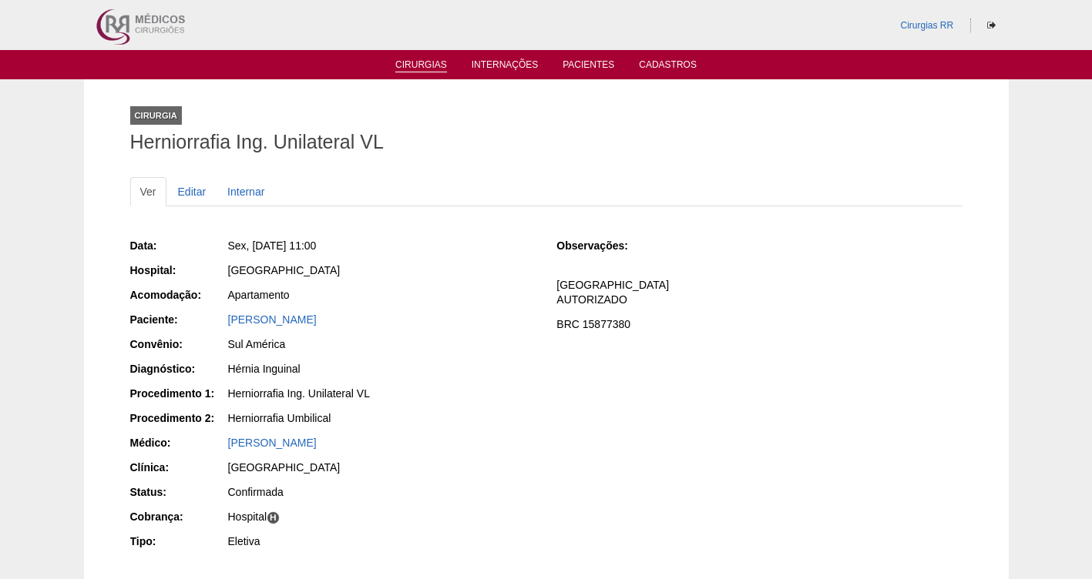
click at [418, 60] on link "Cirurgias" at bounding box center [421, 65] width 52 height 13
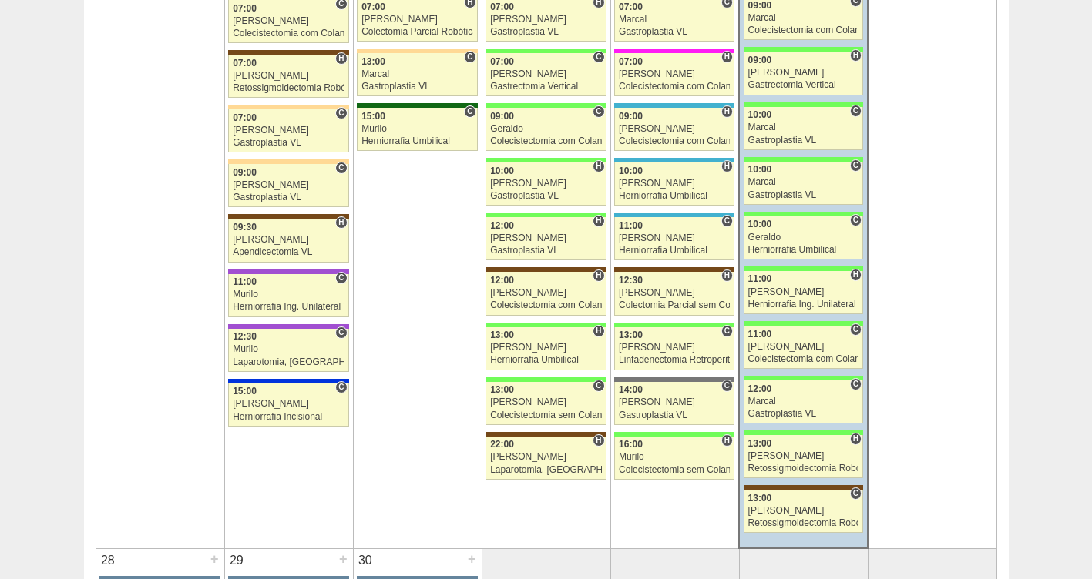
scroll to position [2600, 0]
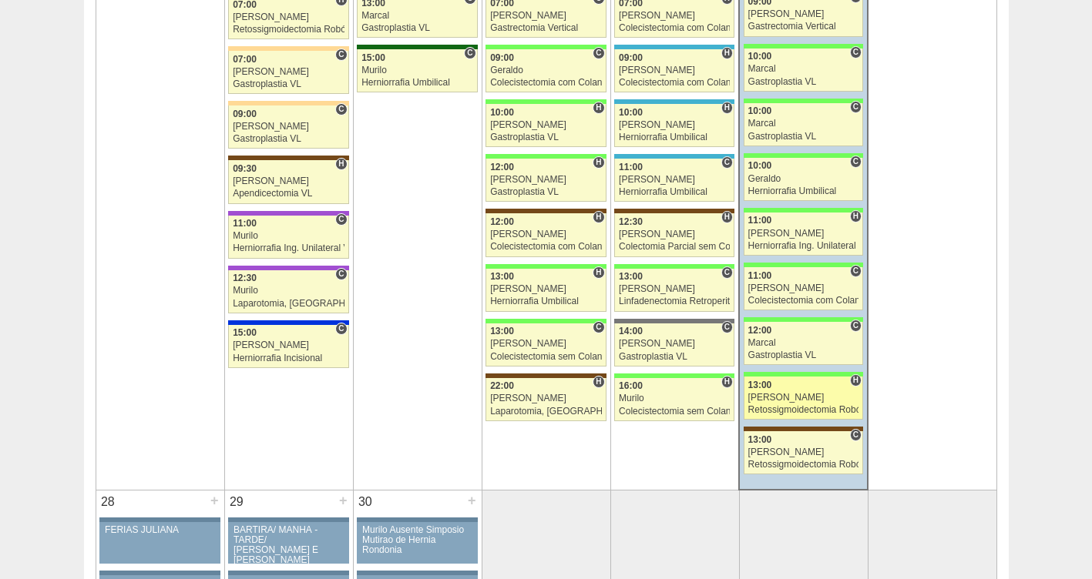
click at [779, 411] on div "Retossigmoidectomia Robótica" at bounding box center [803, 410] width 111 height 10
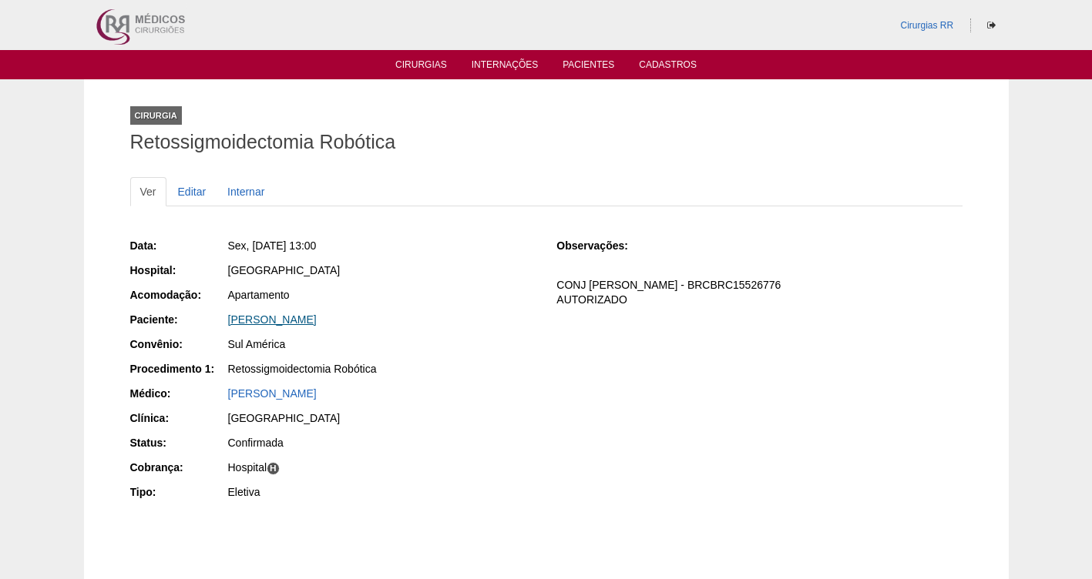
click at [317, 319] on link "[PERSON_NAME]" at bounding box center [272, 320] width 89 height 12
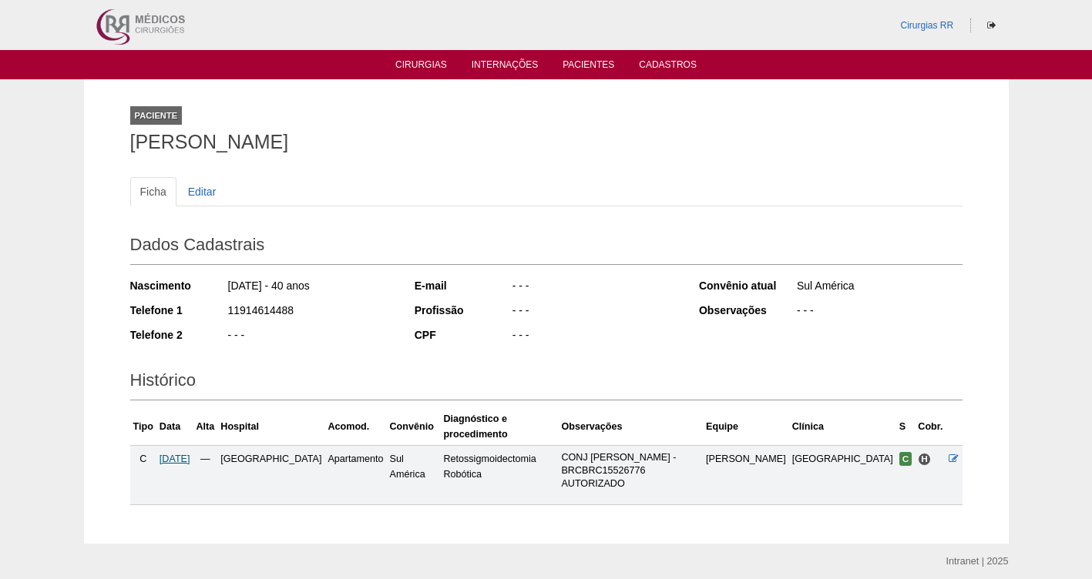
click at [186, 454] on span "[DATE]" at bounding box center [174, 459] width 31 height 11
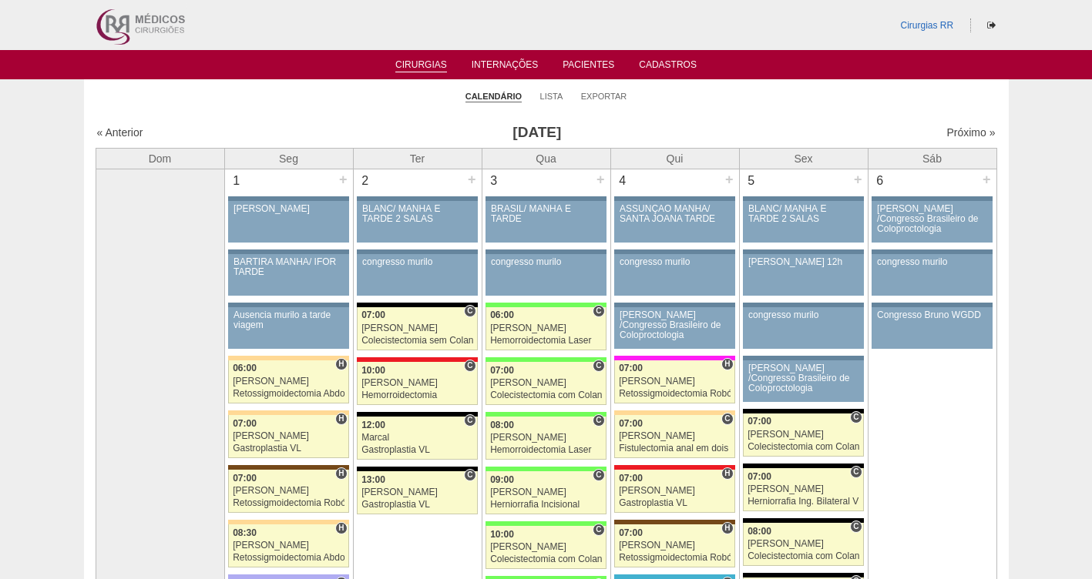
scroll to position [2600, 0]
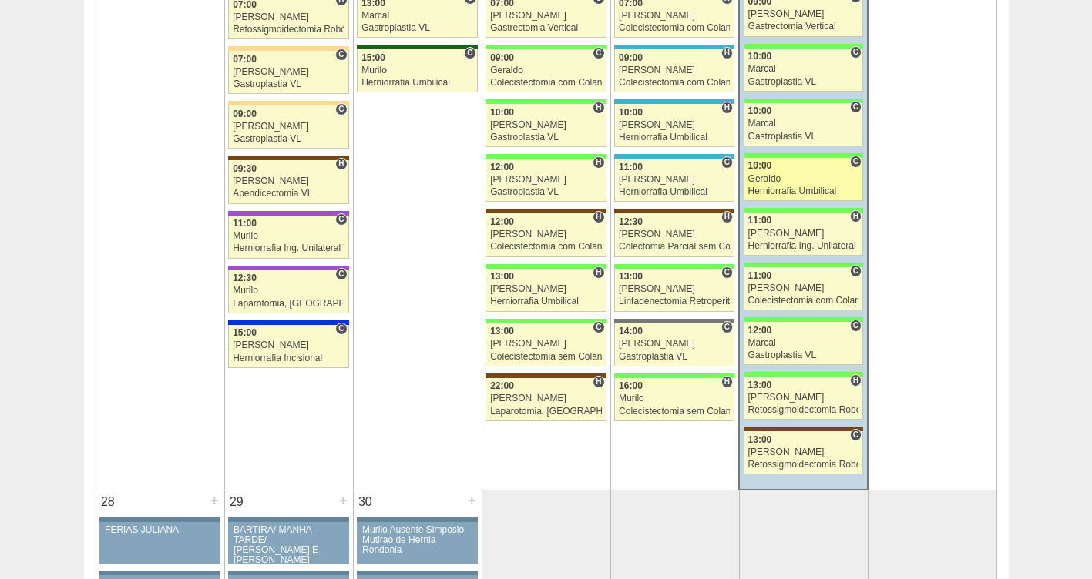
click at [777, 184] on link "88717 Geraldo C 10:00 Geraldo Herniorrafia Umbilical Hospital Brasil RR Médicos…" at bounding box center [802, 179] width 119 height 43
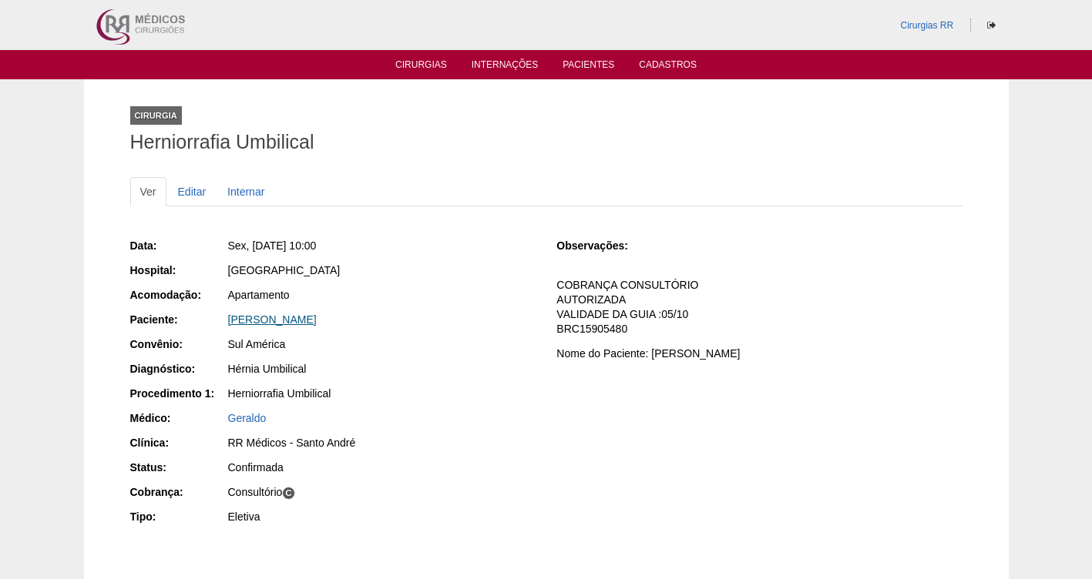
click at [263, 323] on link "[PERSON_NAME]" at bounding box center [272, 320] width 89 height 12
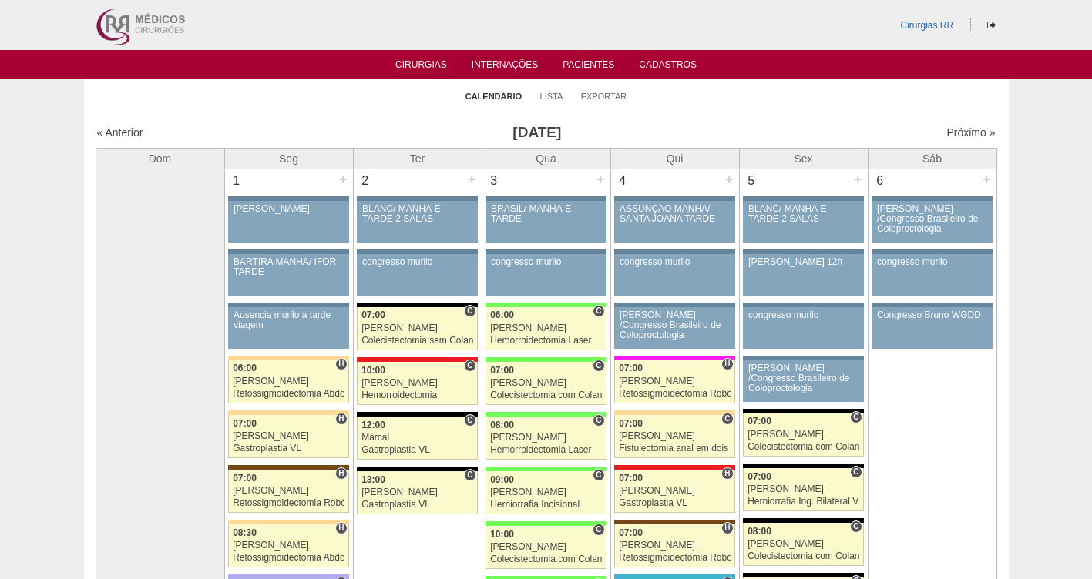
scroll to position [2600, 0]
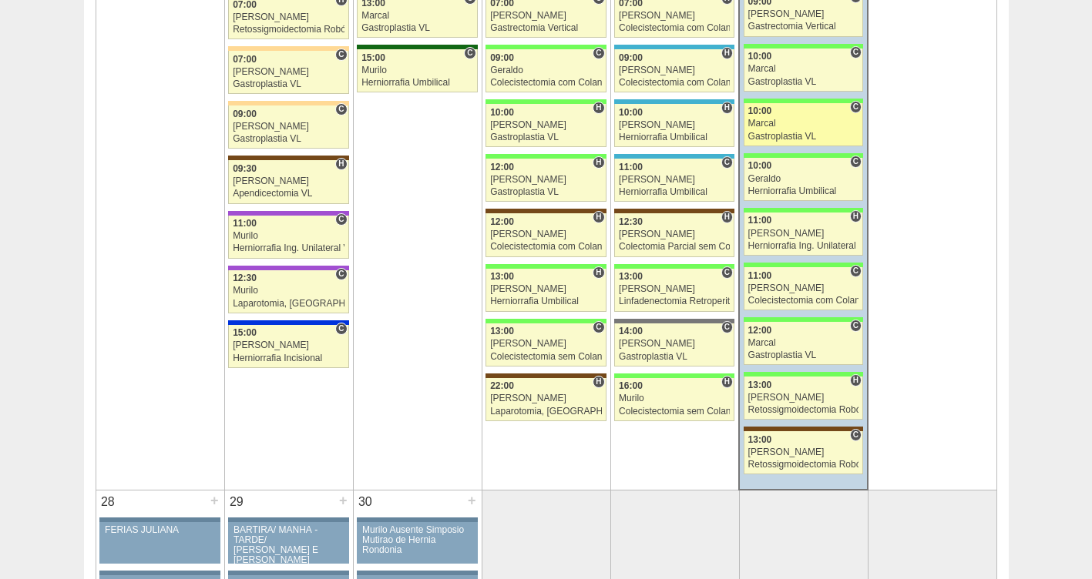
click at [772, 130] on link "88657 Marcal C 10:00 Marcal Gastroplastia VL Hospital Brasil RR Médicos - São B…" at bounding box center [802, 124] width 119 height 43
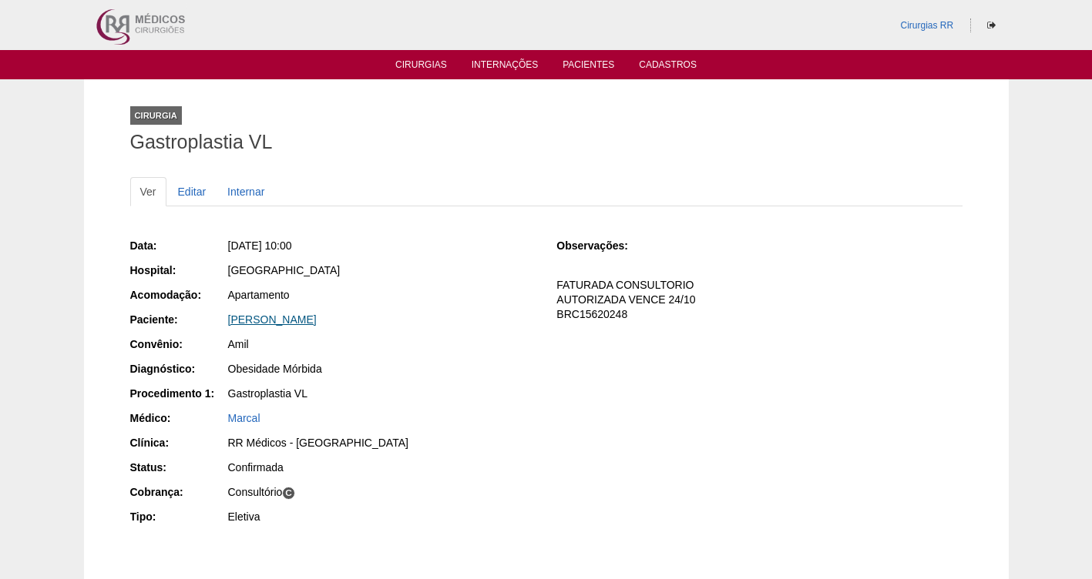
click at [282, 316] on link "Lucas Prado Guiral" at bounding box center [272, 320] width 89 height 12
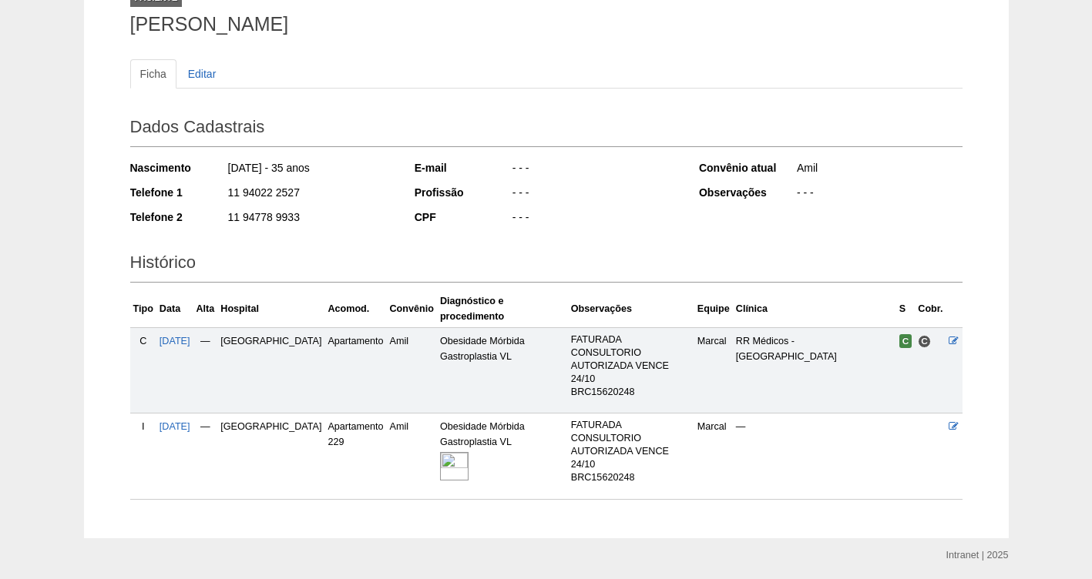
scroll to position [76, 0]
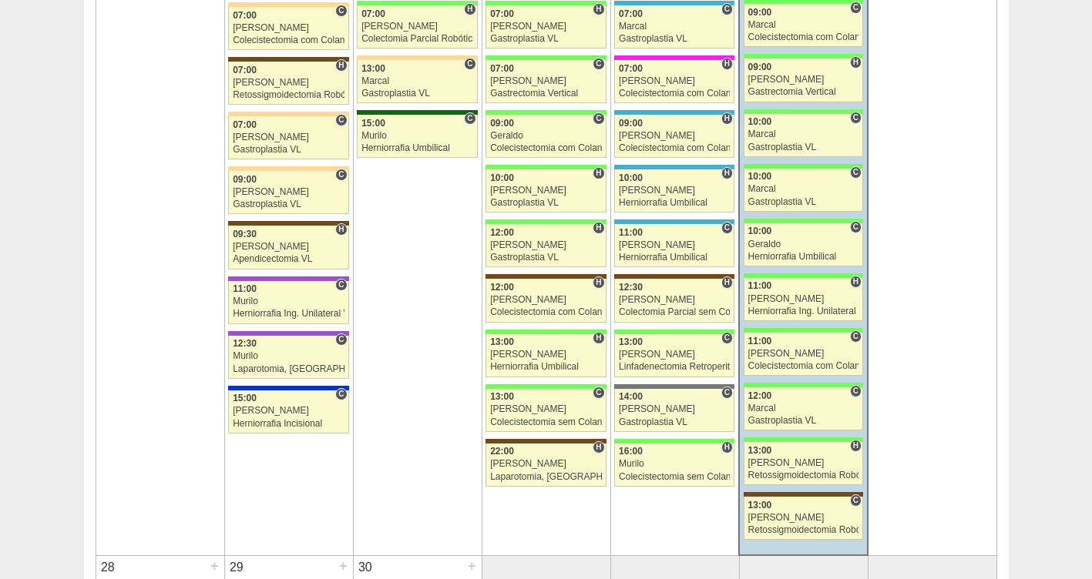
scroll to position [2456, 0]
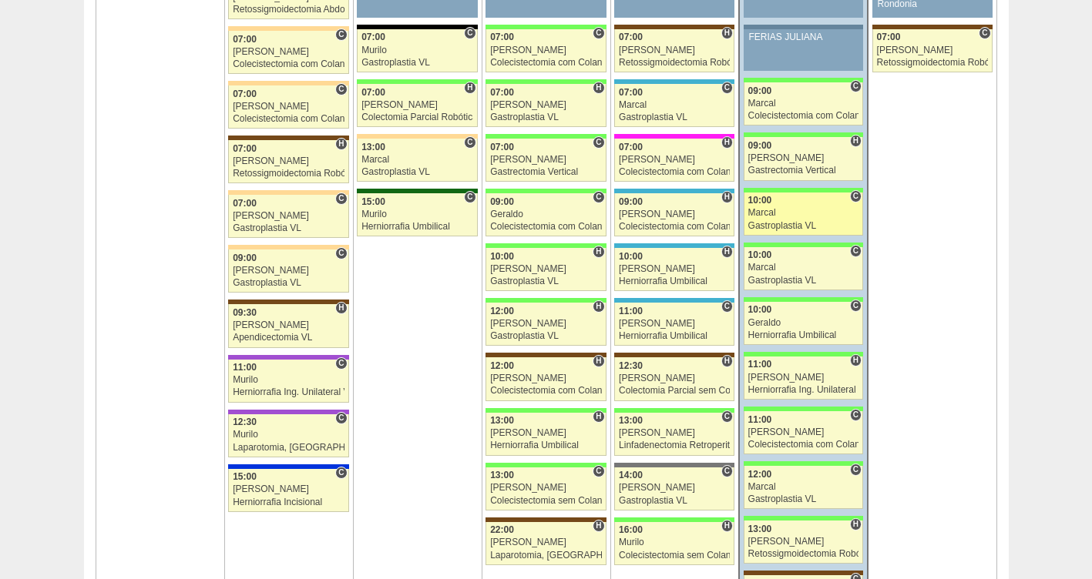
click at [759, 223] on div "Gastroplastia VL" at bounding box center [803, 226] width 111 height 10
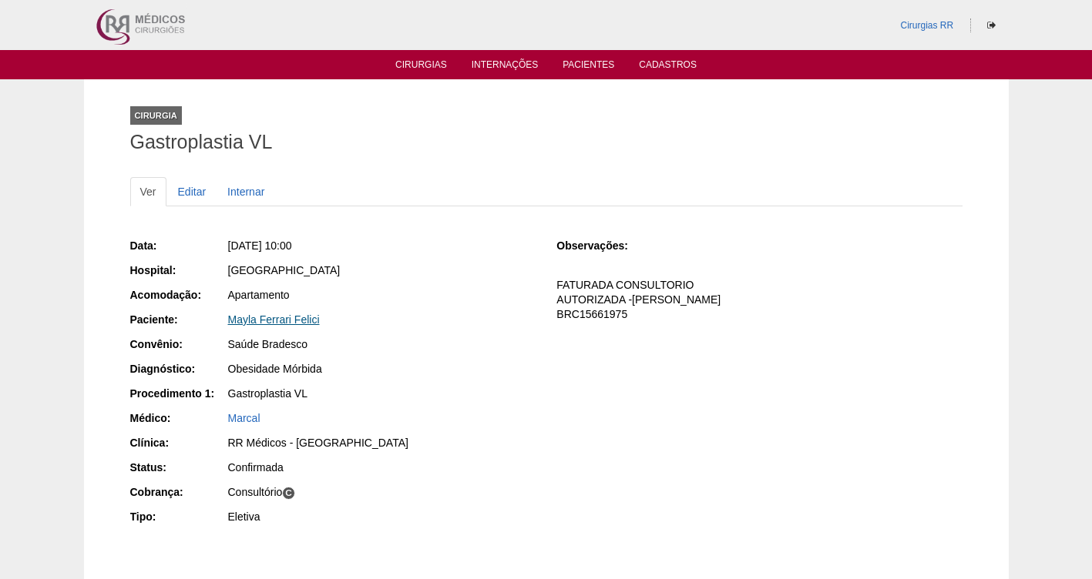
click at [246, 321] on link "Mayla Ferrari Felici" at bounding box center [274, 320] width 92 height 12
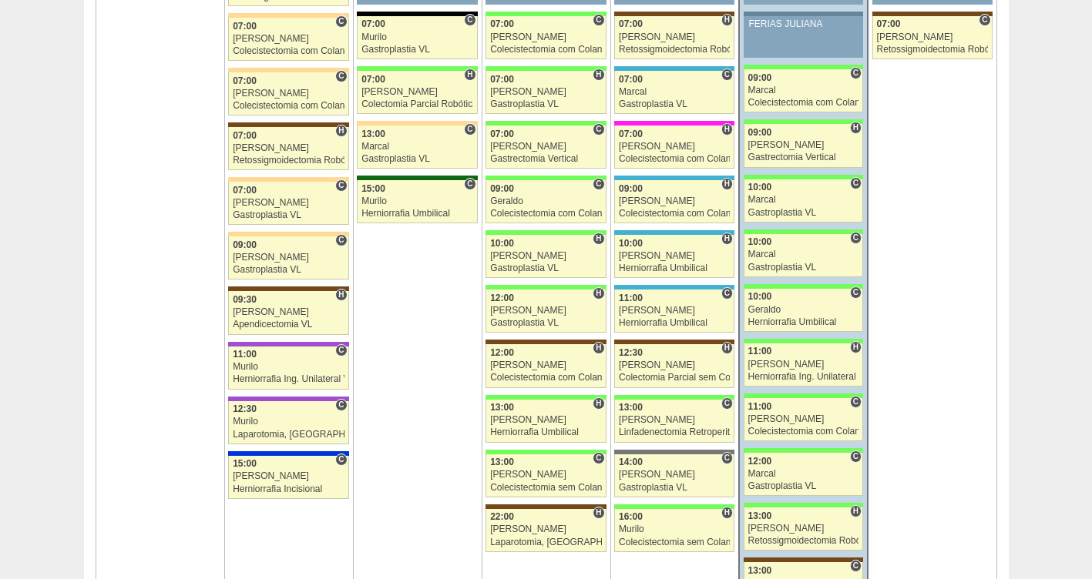
scroll to position [2489, 0]
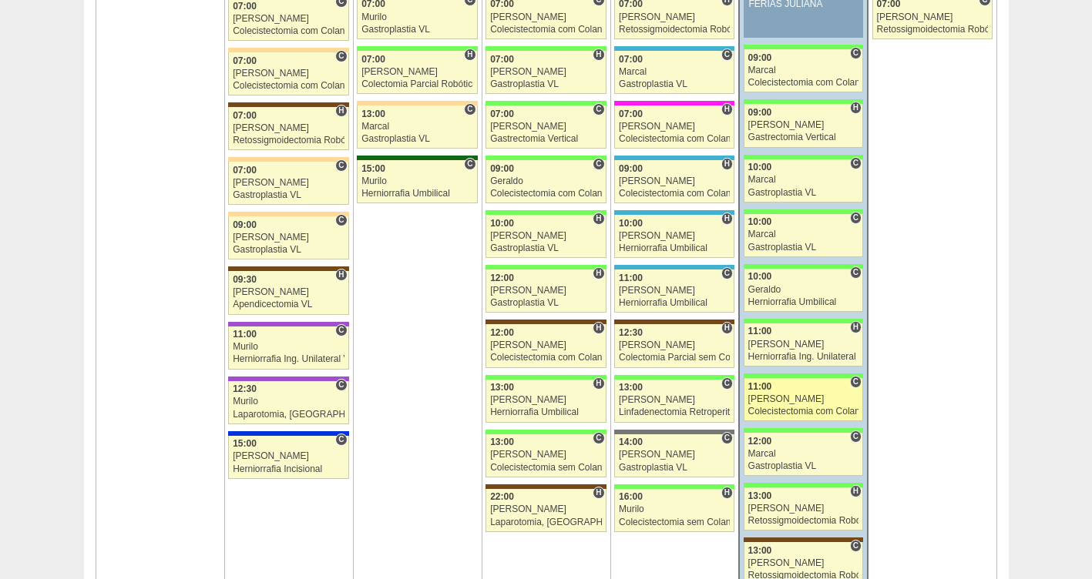
click at [777, 408] on div "Colecistectomia com Colangiografia VL" at bounding box center [803, 412] width 111 height 10
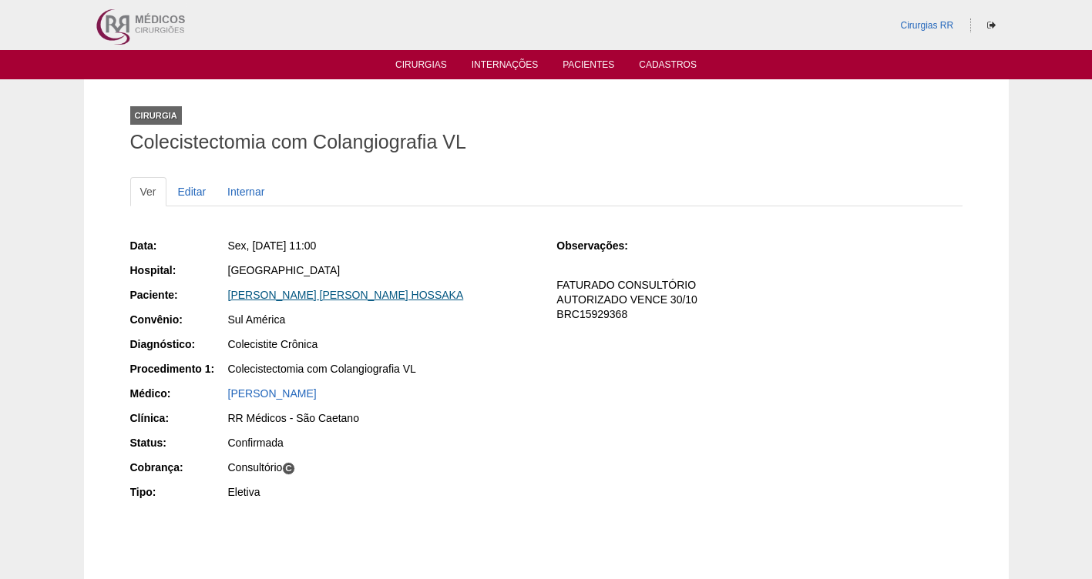
click at [281, 293] on link "YOSHIKO DIRCE HOSSAKA" at bounding box center [346, 295] width 236 height 12
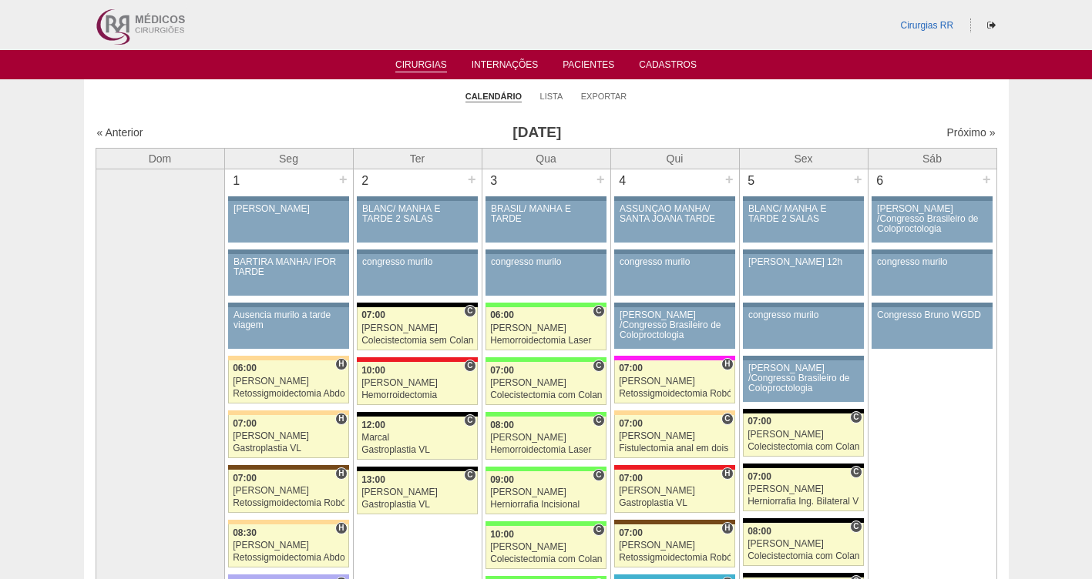
scroll to position [2489, 0]
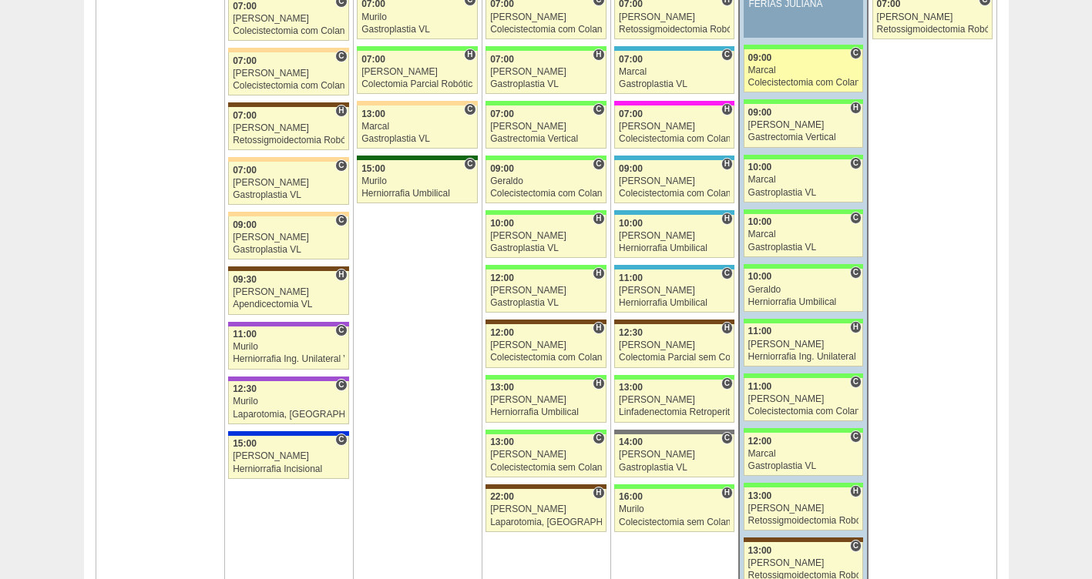
click at [773, 71] on div "Marcal" at bounding box center [803, 70] width 111 height 10
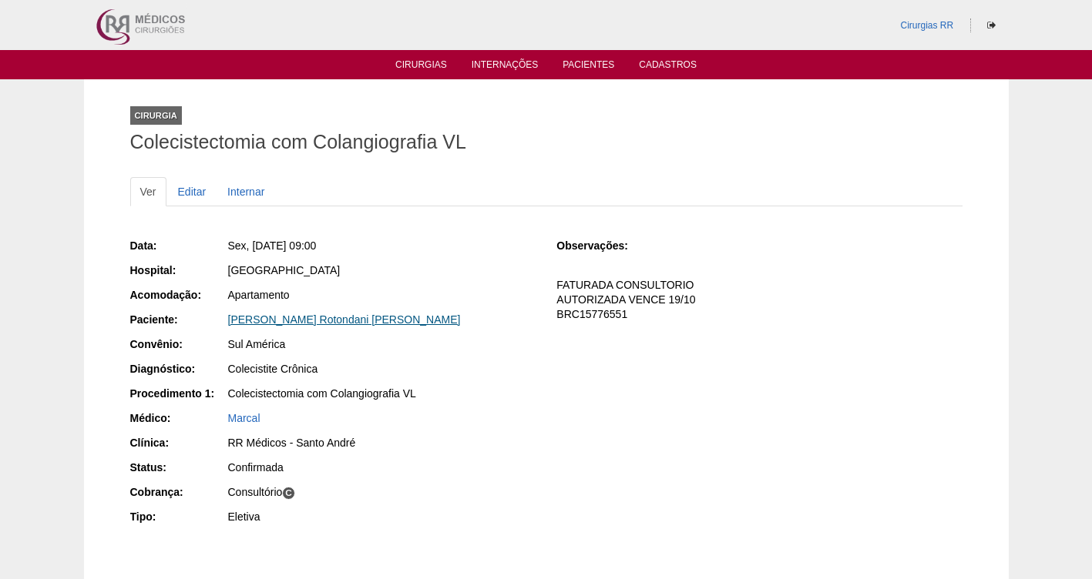
click at [314, 317] on link "[PERSON_NAME] Rotondani [PERSON_NAME]" at bounding box center [344, 320] width 233 height 12
